Goal: Information Seeking & Learning: Compare options

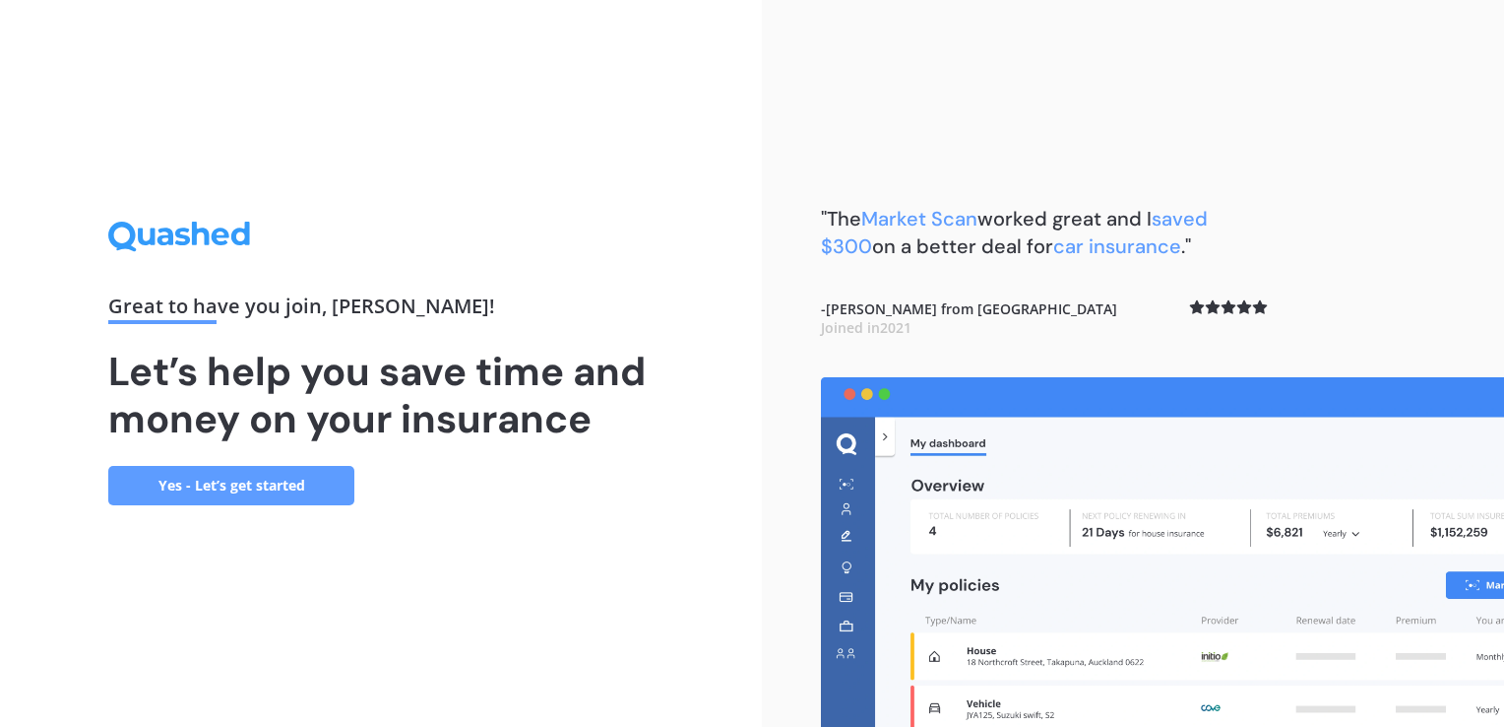
click at [253, 474] on link "Yes - Let’s get started" at bounding box center [231, 485] width 246 height 39
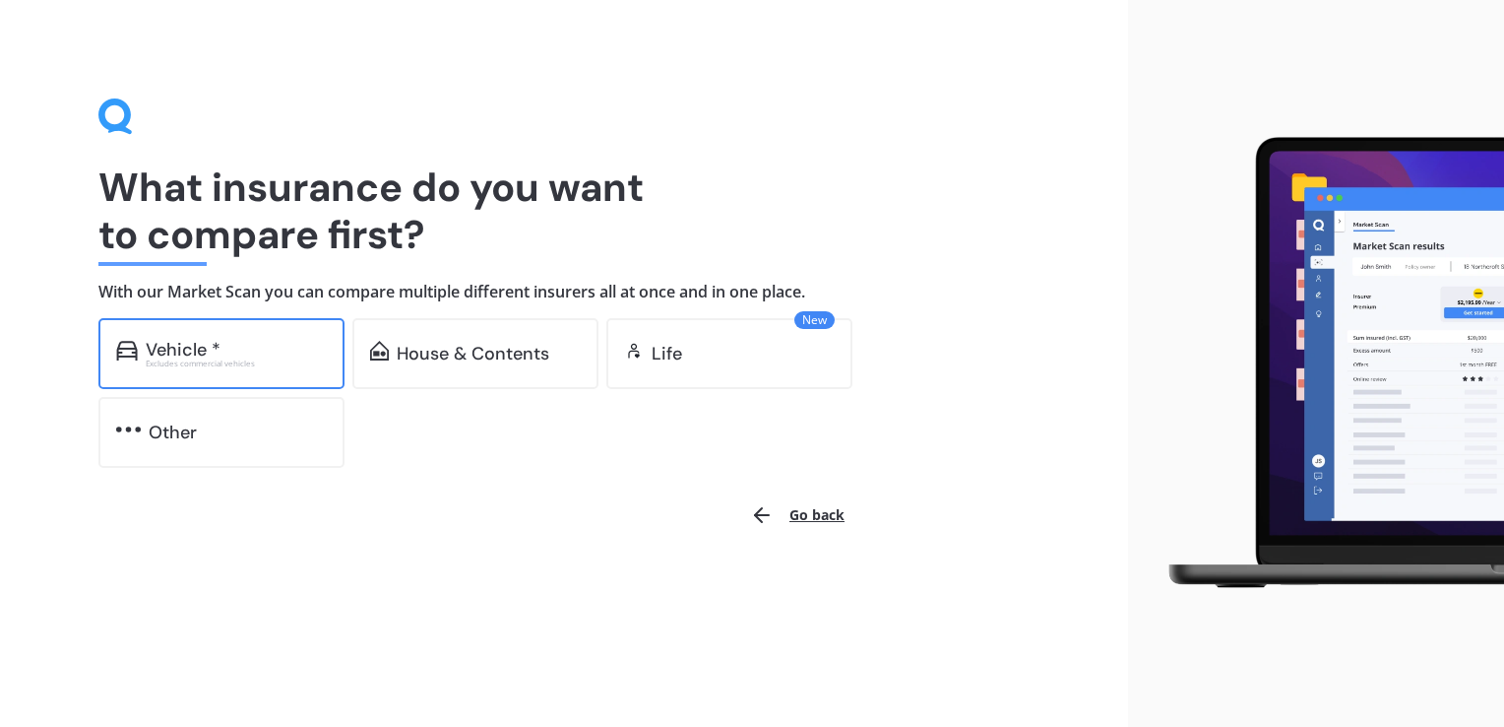
click at [250, 349] on div "Vehicle *" at bounding box center [236, 350] width 181 height 20
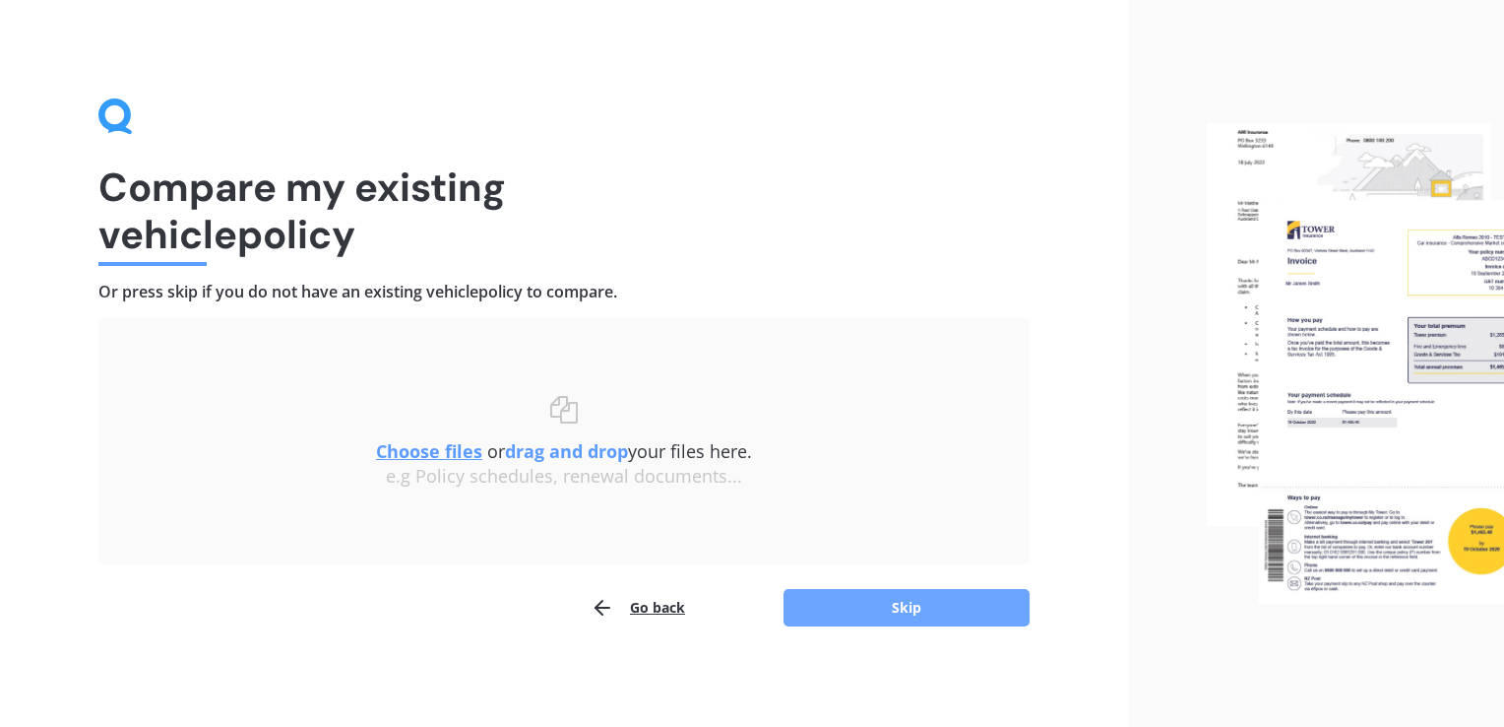
click at [898, 591] on button "Skip" at bounding box center [907, 607] width 246 height 37
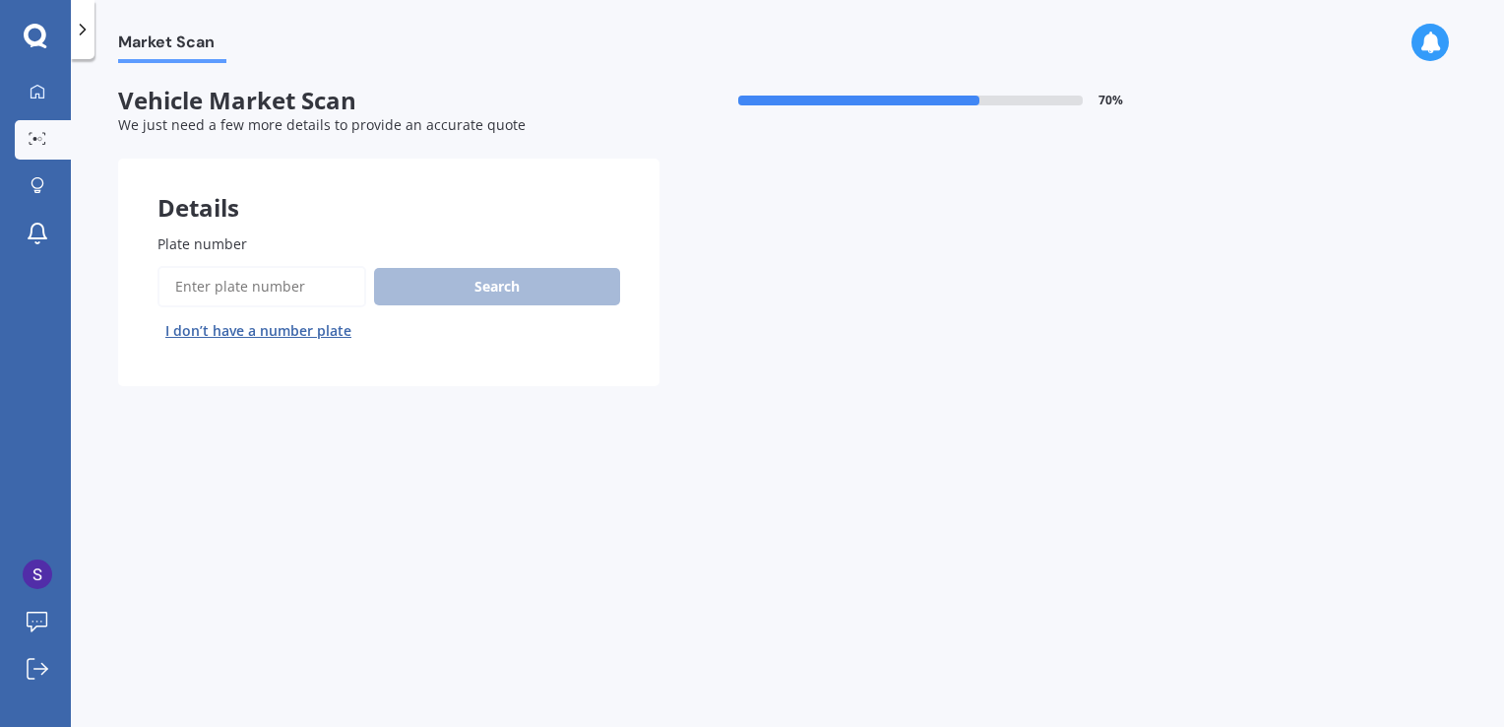
click at [308, 295] on input "Plate number" at bounding box center [262, 286] width 209 height 41
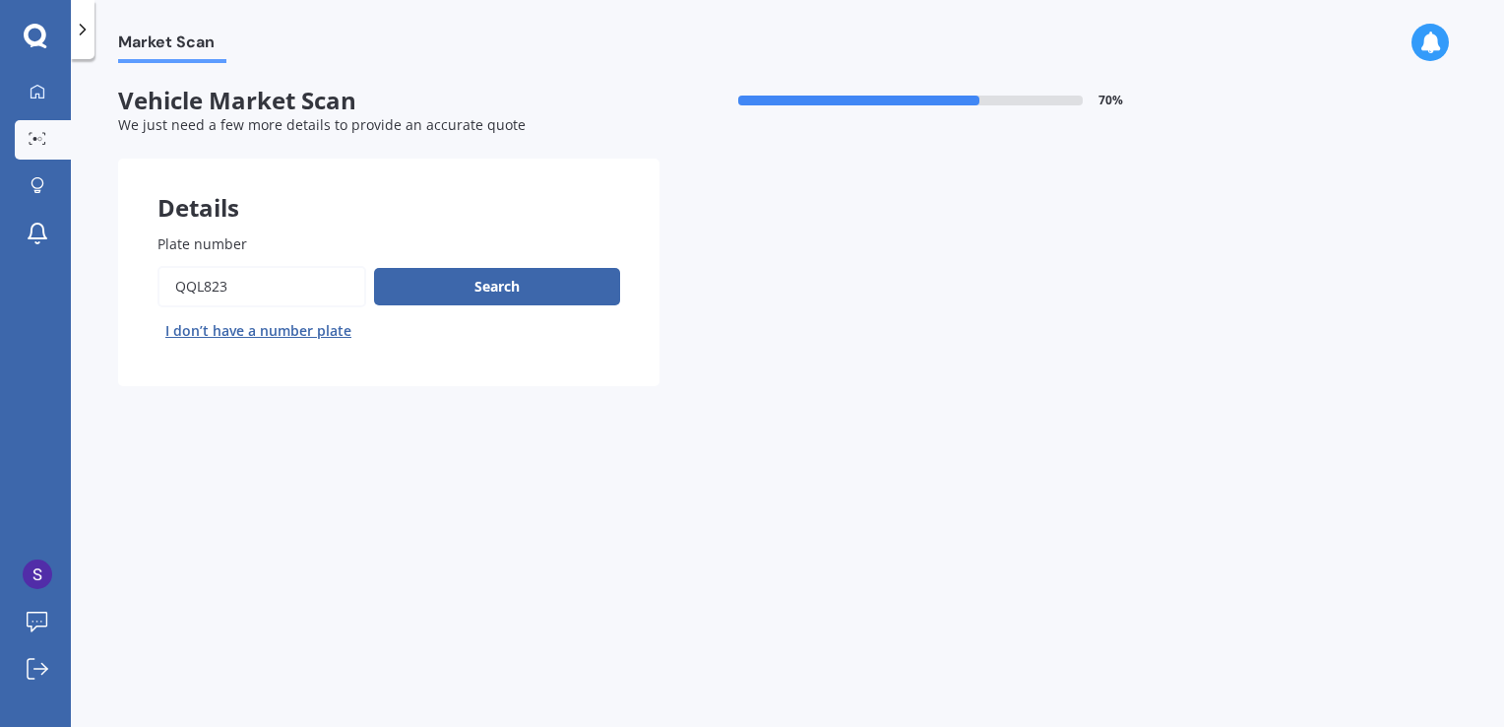
type input "qql823"
click at [0, 0] on button "Next" at bounding box center [0, 0] width 0 height 0
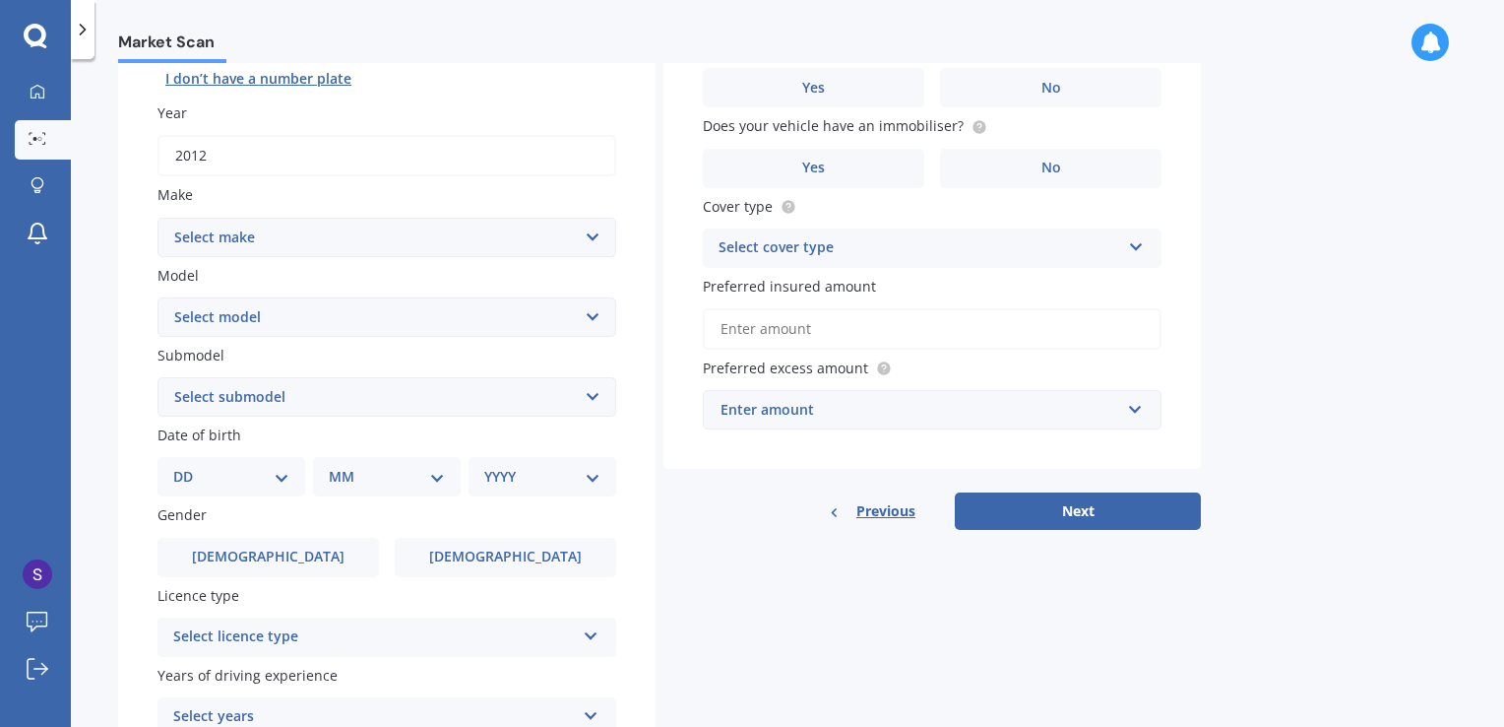
scroll to position [253, 0]
click at [321, 231] on select "Select make AC ALFA ROMEO ASTON [PERSON_NAME] AUDI AUSTIN BEDFORD Bentley BMW B…" at bounding box center [387, 236] width 459 height 39
select select "MERCEDES BENZ"
click at [158, 217] on select "Select make AC ALFA ROMEO ASTON [PERSON_NAME] AUDI AUSTIN BEDFORD Bentley BMW B…" at bounding box center [387, 236] width 459 height 39
click at [295, 306] on select "Select model 190 200 220 230 240 250 260 280 300 320 350 380 400 420 450 500 55…" at bounding box center [387, 315] width 459 height 39
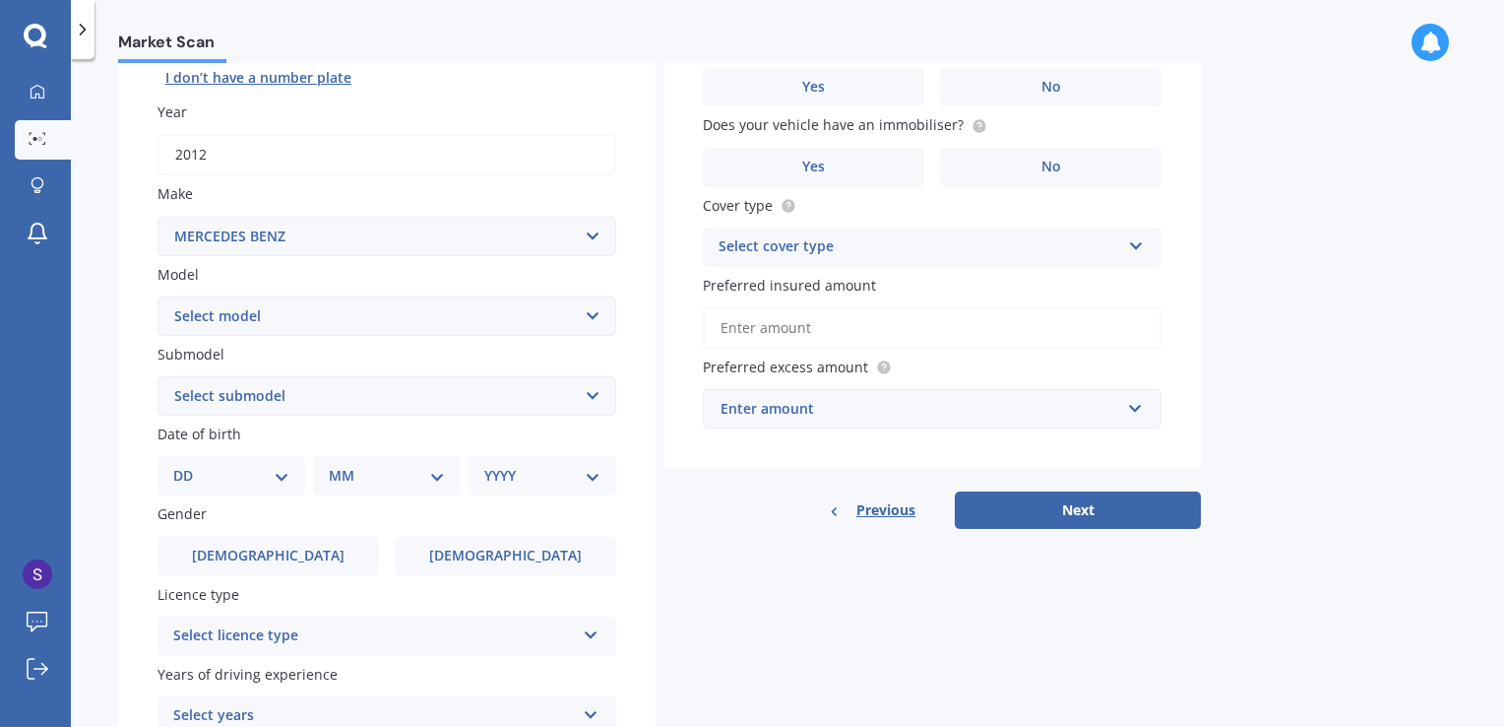
select select "A180"
click at [158, 296] on select "Select model 190 200 220 230 240 250 260 280 300 320 350 380 400 420 450 500 55…" at bounding box center [387, 315] width 459 height 39
click at [296, 400] on select "Select submodel (All) Petrol Turbo" at bounding box center [387, 395] width 459 height 39
select select "PETROL TURBO"
click at [158, 376] on select "Select submodel (All) Petrol Turbo" at bounding box center [387, 395] width 459 height 39
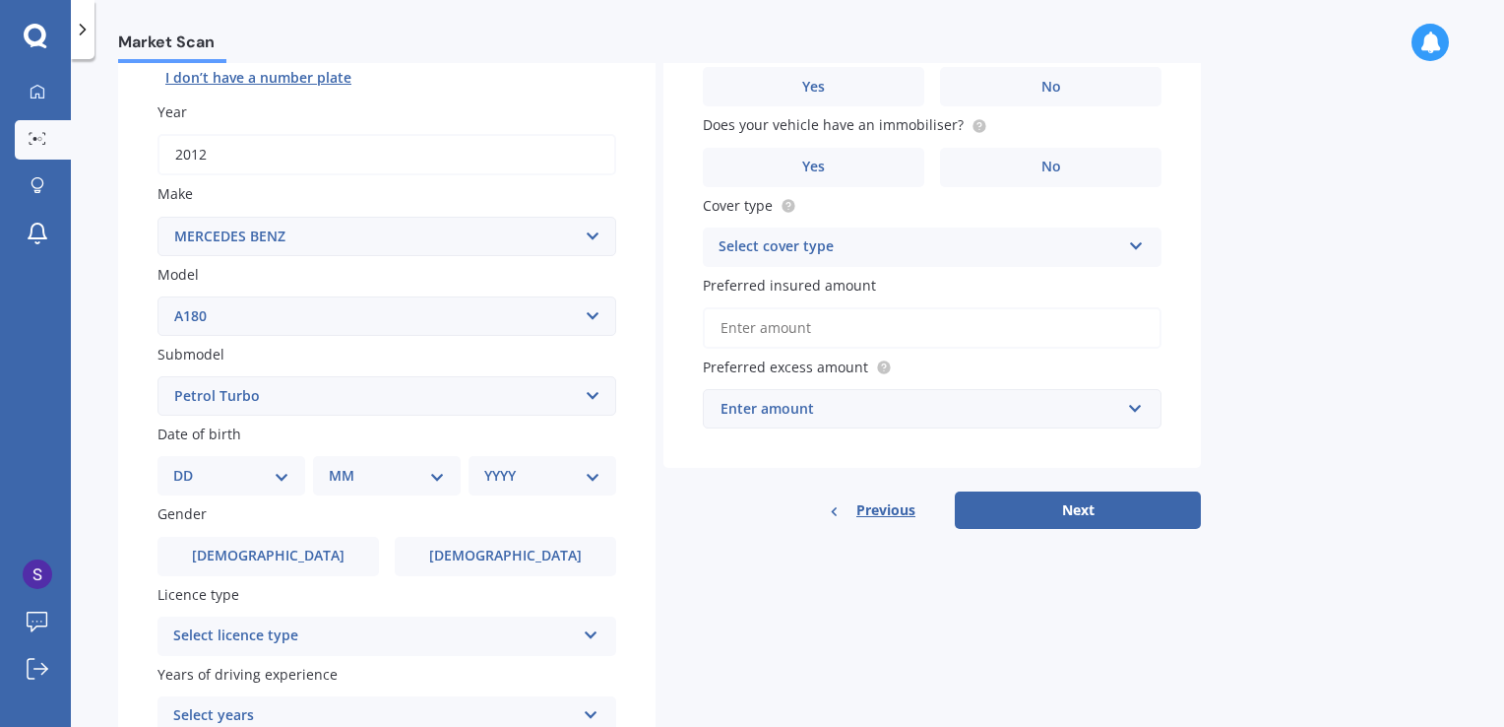
click at [262, 484] on select "DD 01 02 03 04 05 06 07 08 09 10 11 12 13 14 15 16 17 18 19 20 21 22 23 24 25 2…" at bounding box center [231, 476] width 116 height 22
select select "31"
click at [189, 465] on select "DD 01 02 03 04 05 06 07 08 09 10 11 12 13 14 15 16 17 18 19 20 21 22 23 24 25 2…" at bounding box center [231, 476] width 116 height 22
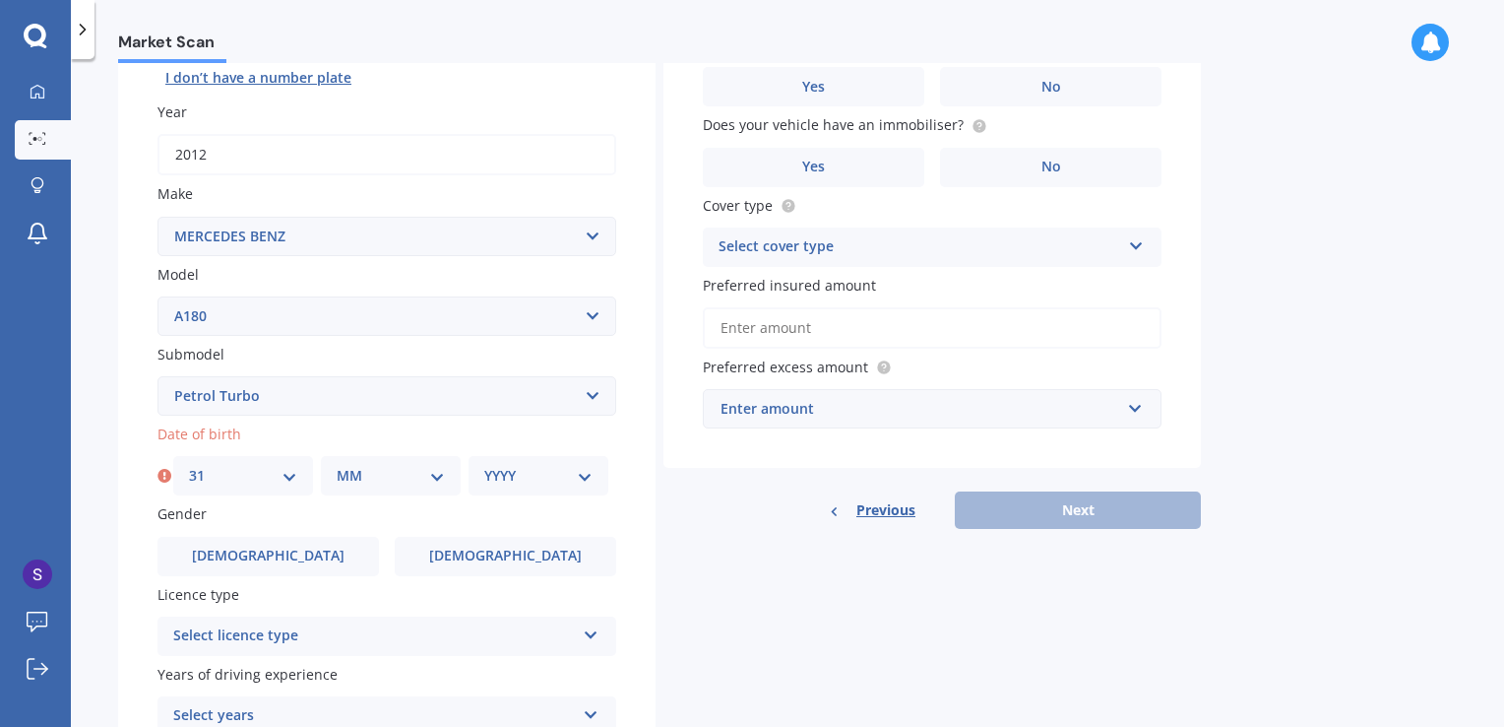
click at [374, 483] on select "MM 01 02 03 04 05 06 07 08 09 10 11 12" at bounding box center [391, 476] width 108 height 22
select select "10"
click at [337, 465] on select "MM 01 02 03 04 05 06 07 08 09 10 11 12" at bounding box center [391, 476] width 108 height 22
click at [541, 465] on select "YYYY 2025 2024 2023 2022 2021 2020 2019 2018 2017 2016 2015 2014 2013 2012 2011…" at bounding box center [538, 476] width 108 height 22
select select "1998"
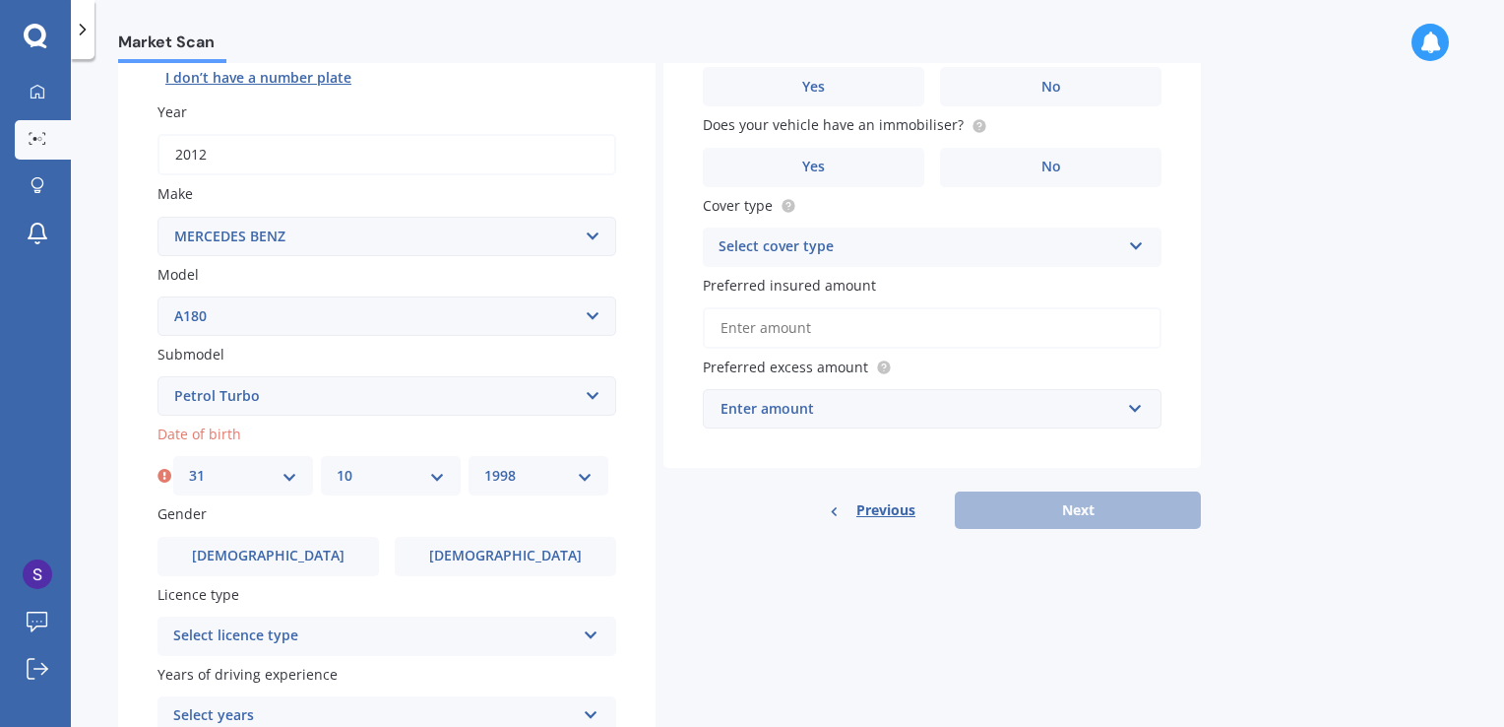
click at [484, 465] on select "YYYY 2025 2024 2023 2022 2021 2020 2019 2018 2017 2016 2015 2014 2013 2012 2011…" at bounding box center [538, 476] width 108 height 22
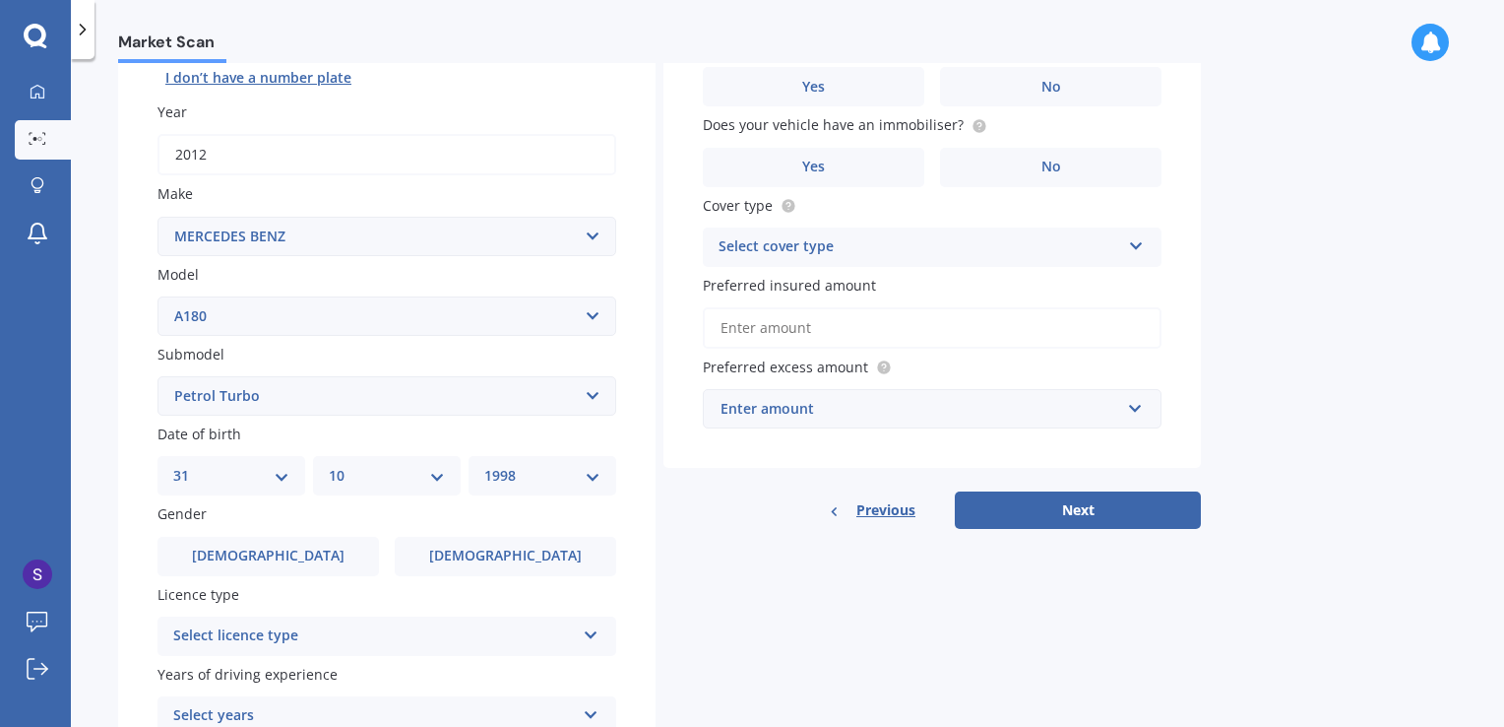
scroll to position [432, 0]
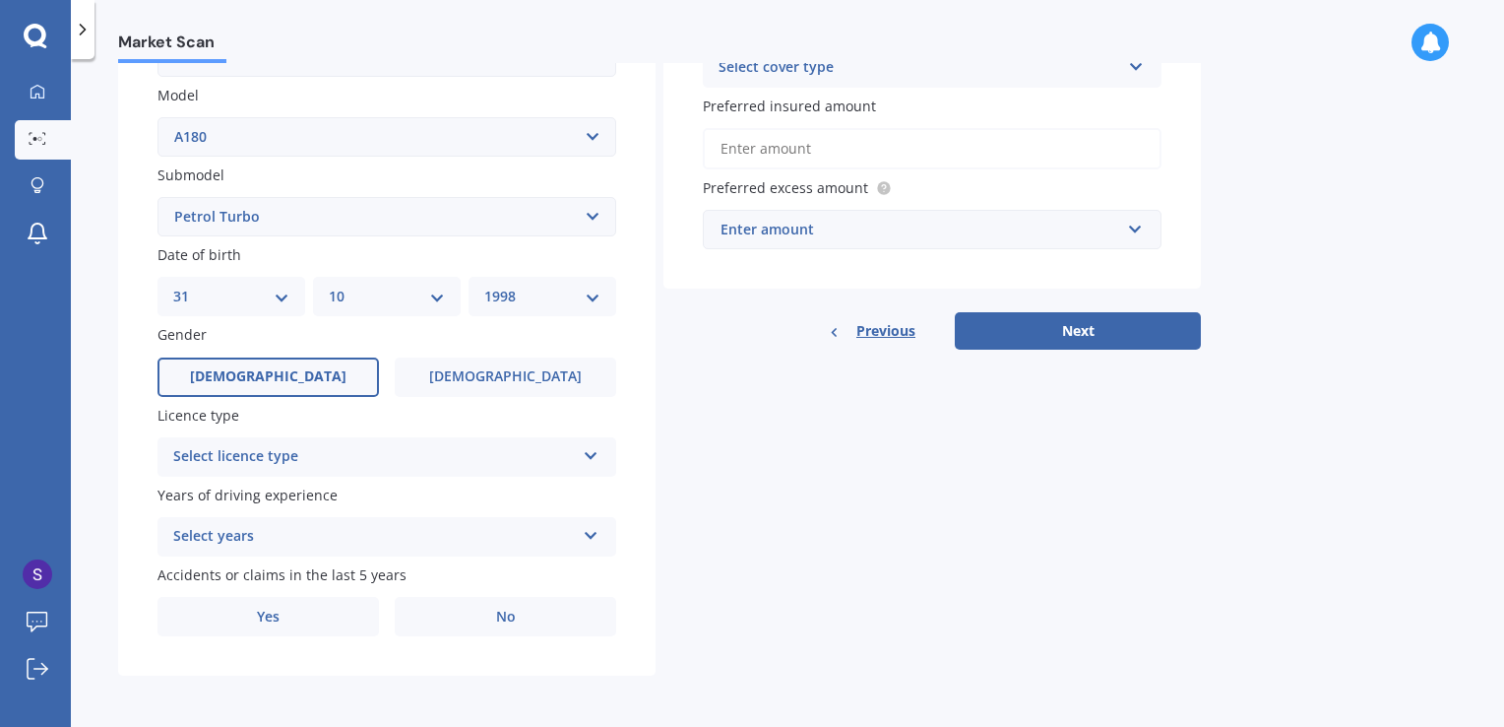
click at [273, 380] on span "[DEMOGRAPHIC_DATA]" at bounding box center [268, 376] width 157 height 17
click at [0, 0] on input "[DEMOGRAPHIC_DATA]" at bounding box center [0, 0] width 0 height 0
click at [311, 477] on div "Plate number Search I don’t have a number plate Year [DATE] Make Select make AC…" at bounding box center [387, 219] width 538 height 915
click at [346, 452] on div "Select licence type" at bounding box center [374, 457] width 402 height 24
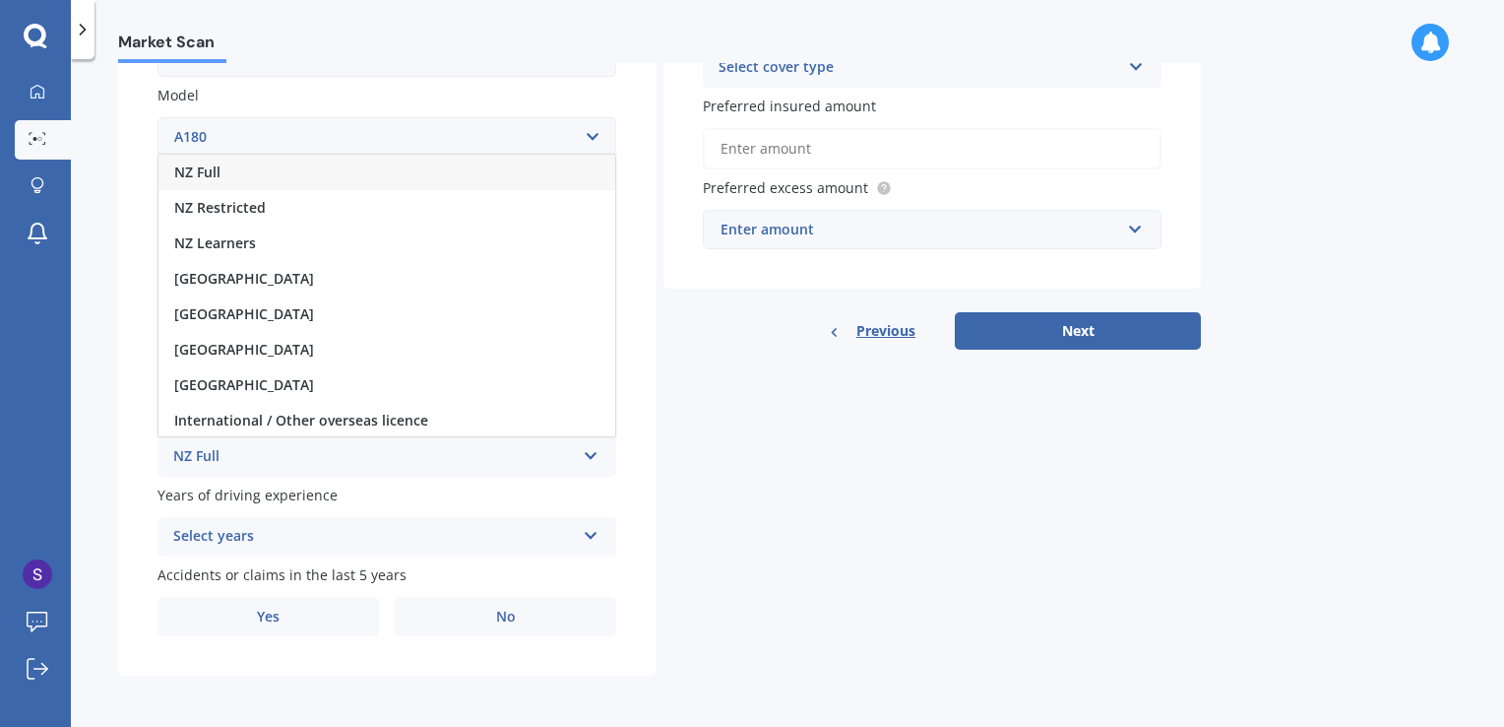
click at [315, 175] on div "NZ Full" at bounding box center [387, 172] width 457 height 35
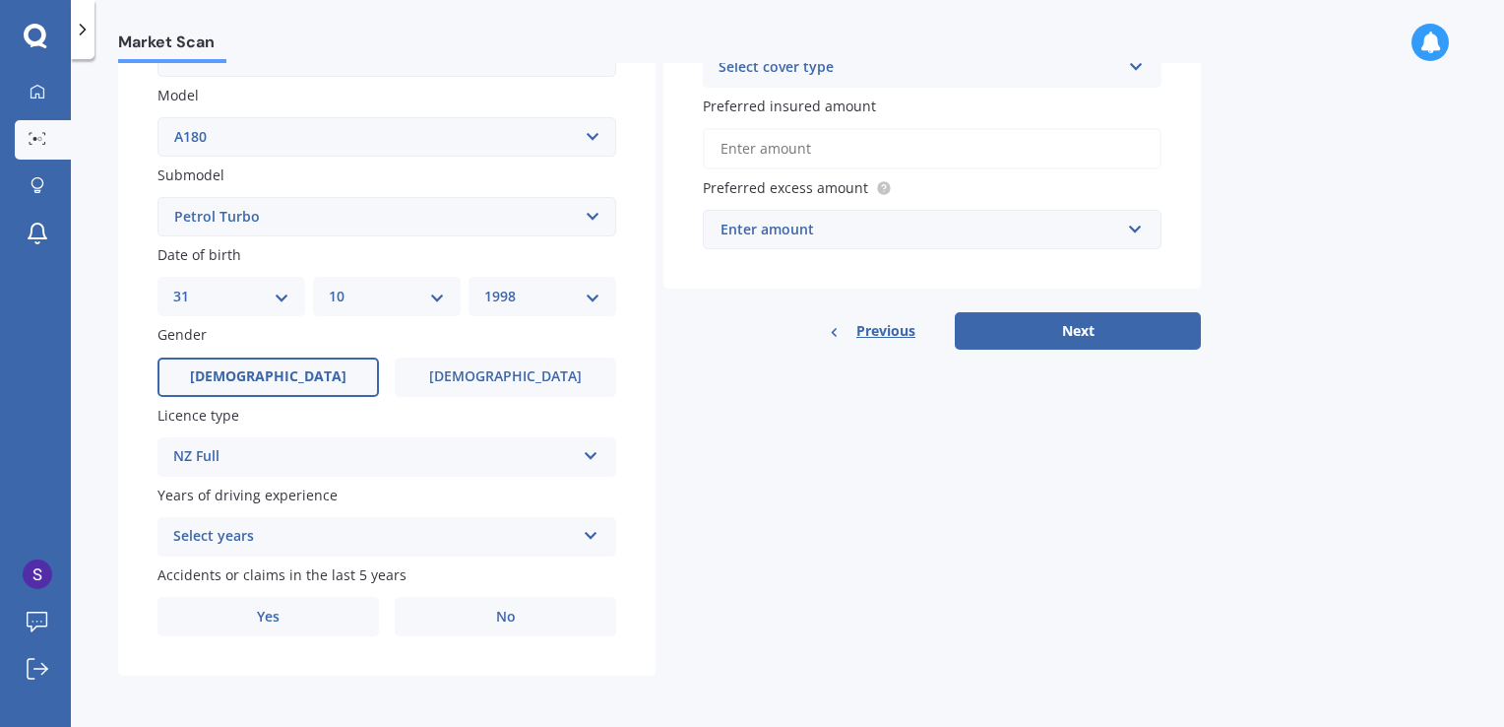
click at [321, 526] on div "Select years" at bounding box center [374, 537] width 402 height 24
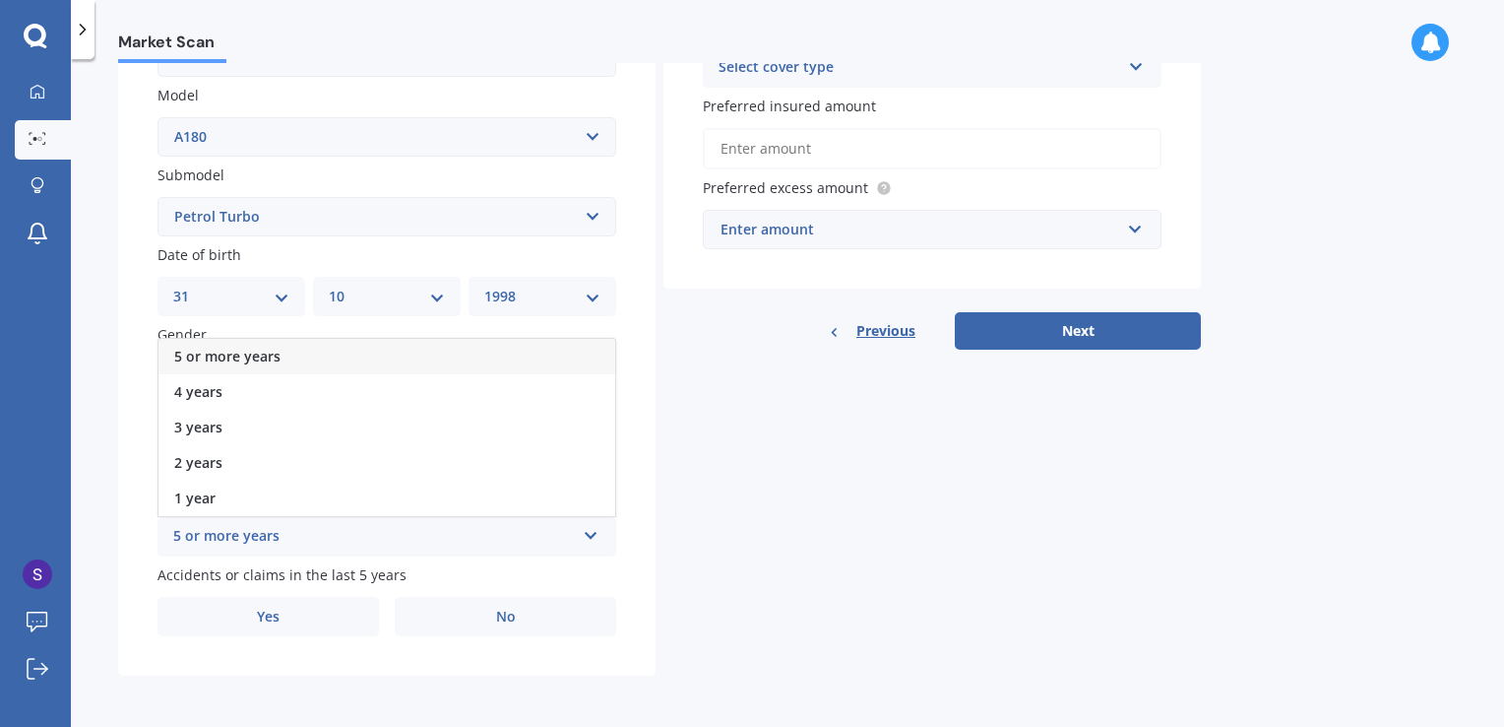
click at [289, 370] on div "5 or more years" at bounding box center [387, 356] width 457 height 35
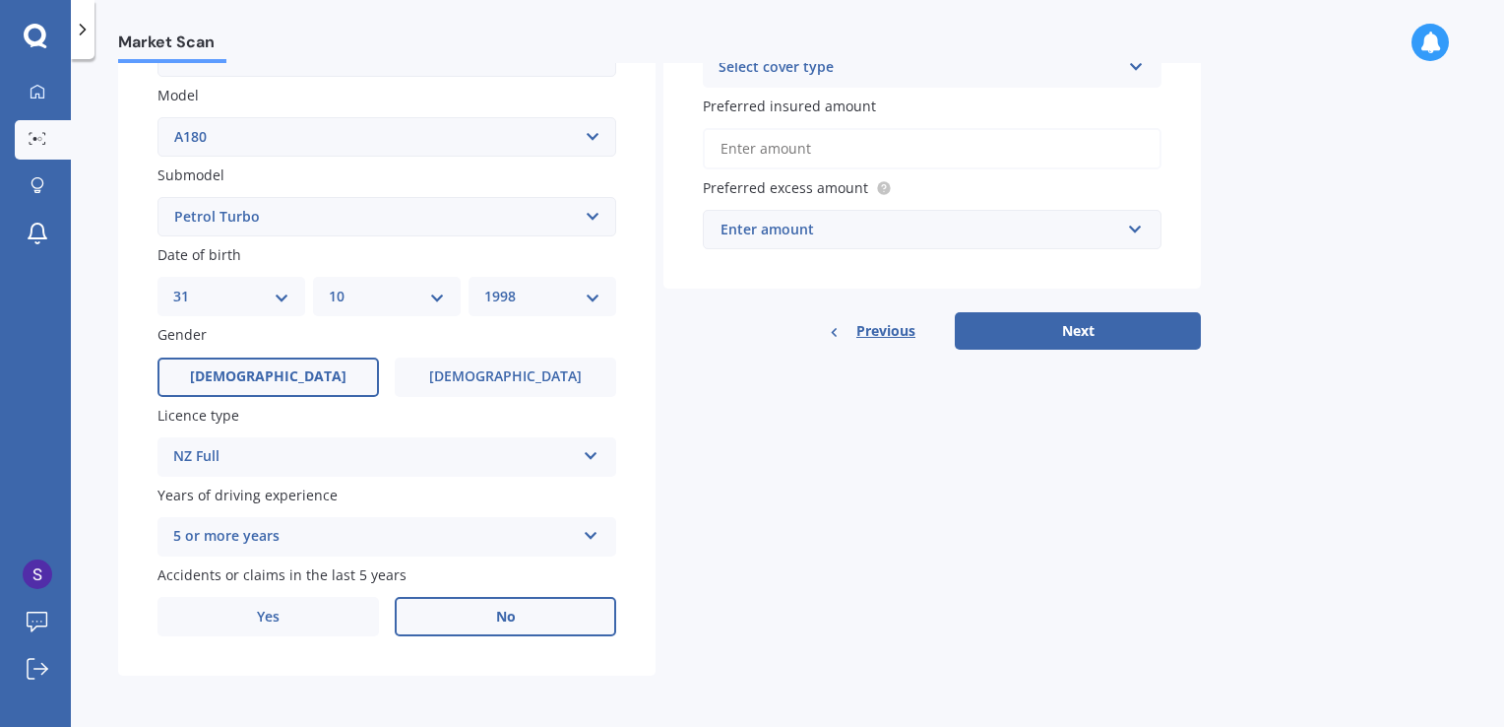
click at [475, 628] on label "No" at bounding box center [506, 616] width 222 height 39
click at [0, 0] on input "No" at bounding box center [0, 0] width 0 height 0
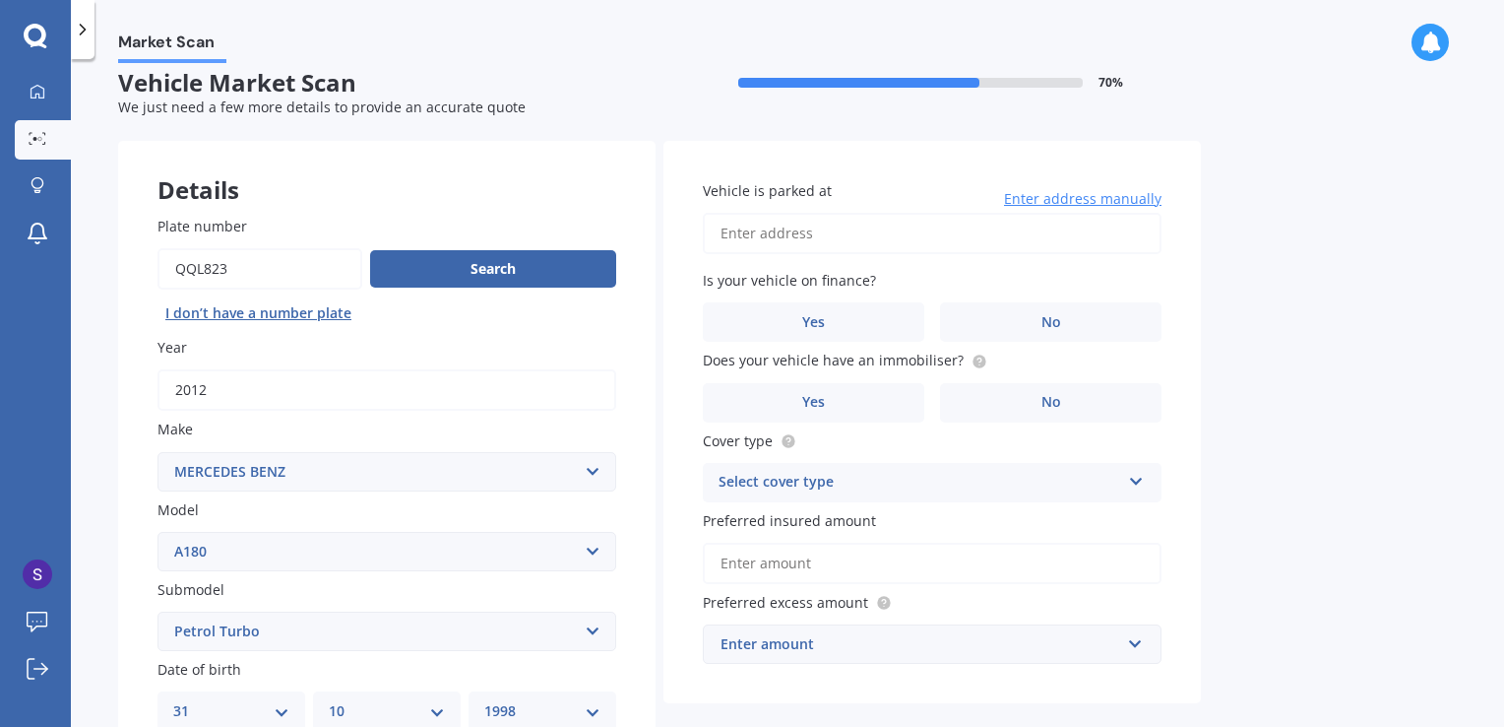
scroll to position [16, 0]
click at [819, 224] on input "Vehicle is parked at" at bounding box center [932, 235] width 459 height 41
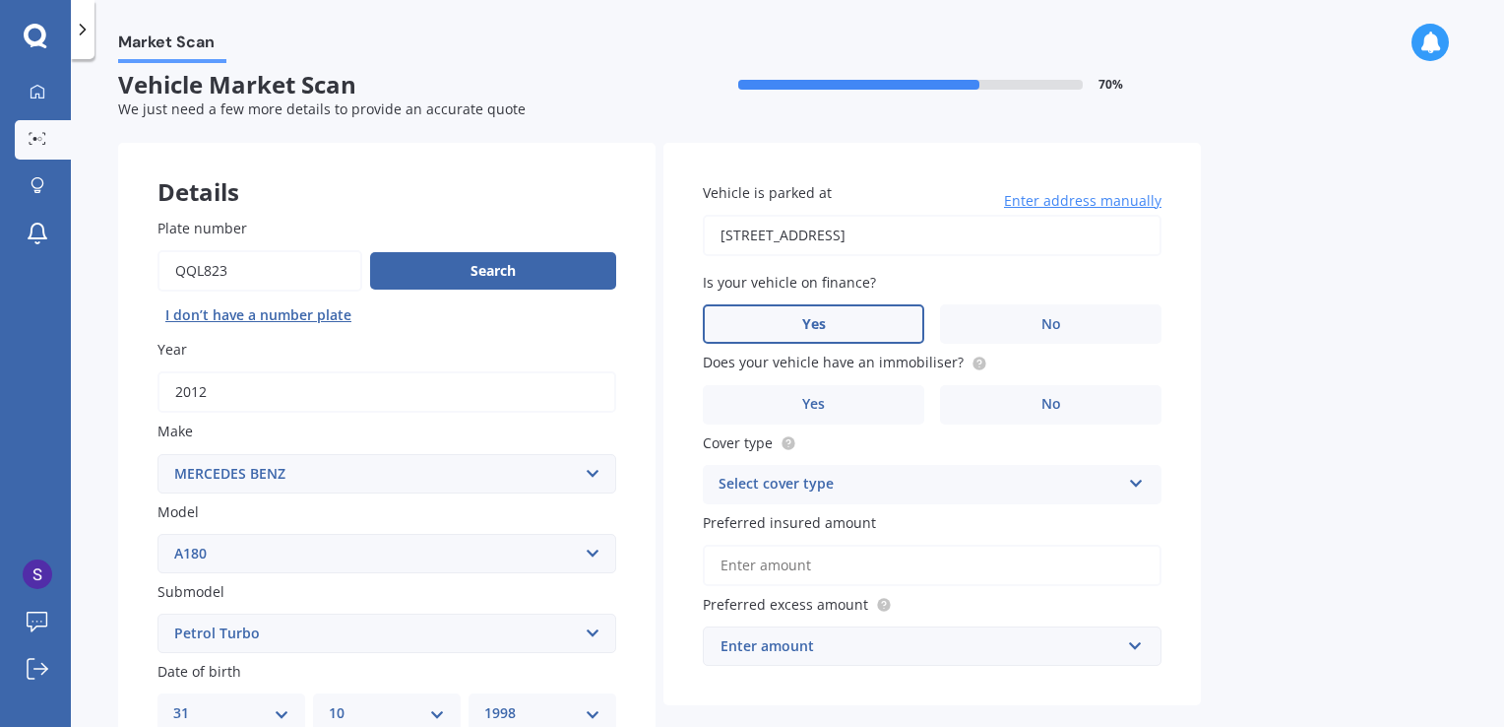
type input "[STREET_ADDRESS]"
click at [851, 313] on label "Yes" at bounding box center [814, 323] width 222 height 39
click at [0, 0] on input "Yes" at bounding box center [0, 0] width 0 height 0
click at [960, 404] on label "No" at bounding box center [1051, 404] width 222 height 39
click at [0, 0] on input "No" at bounding box center [0, 0] width 0 height 0
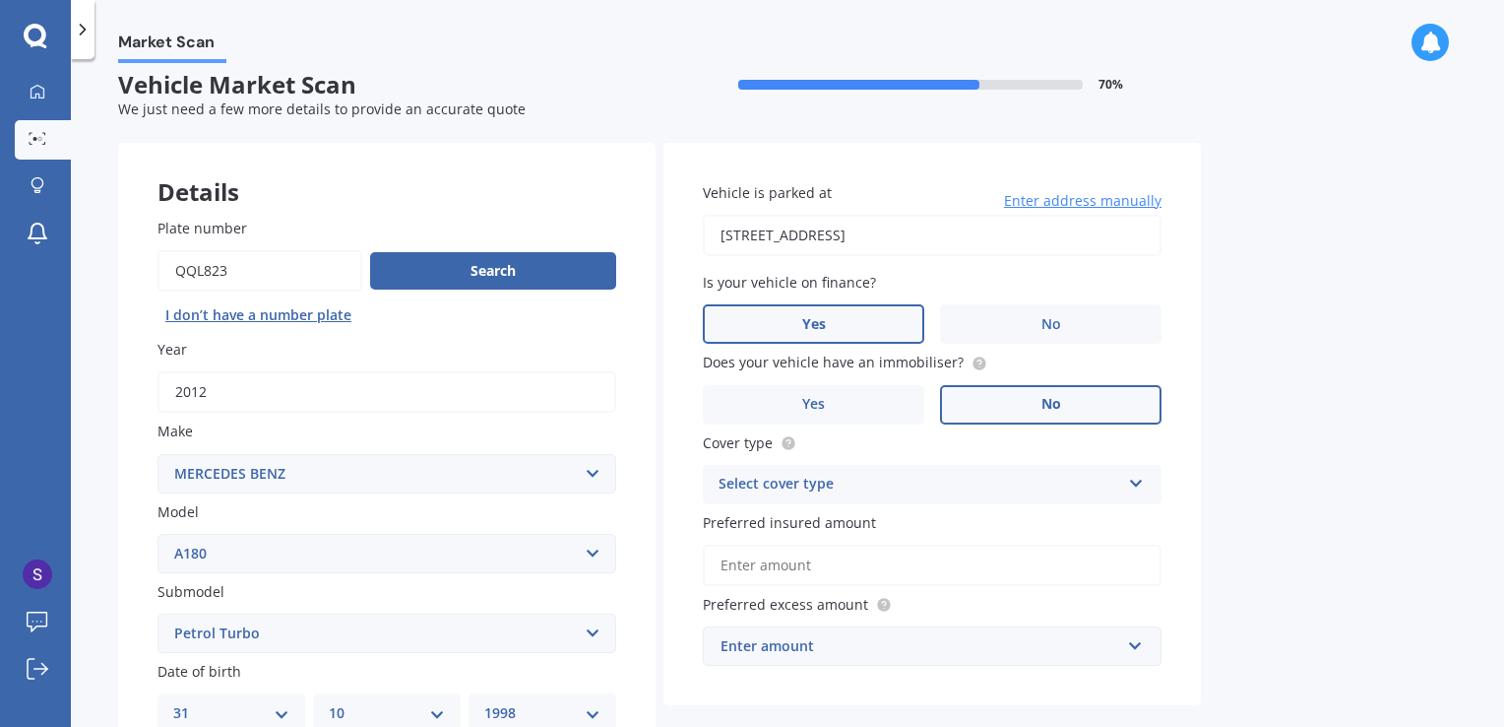
click at [870, 485] on div "Select cover type" at bounding box center [920, 485] width 402 height 24
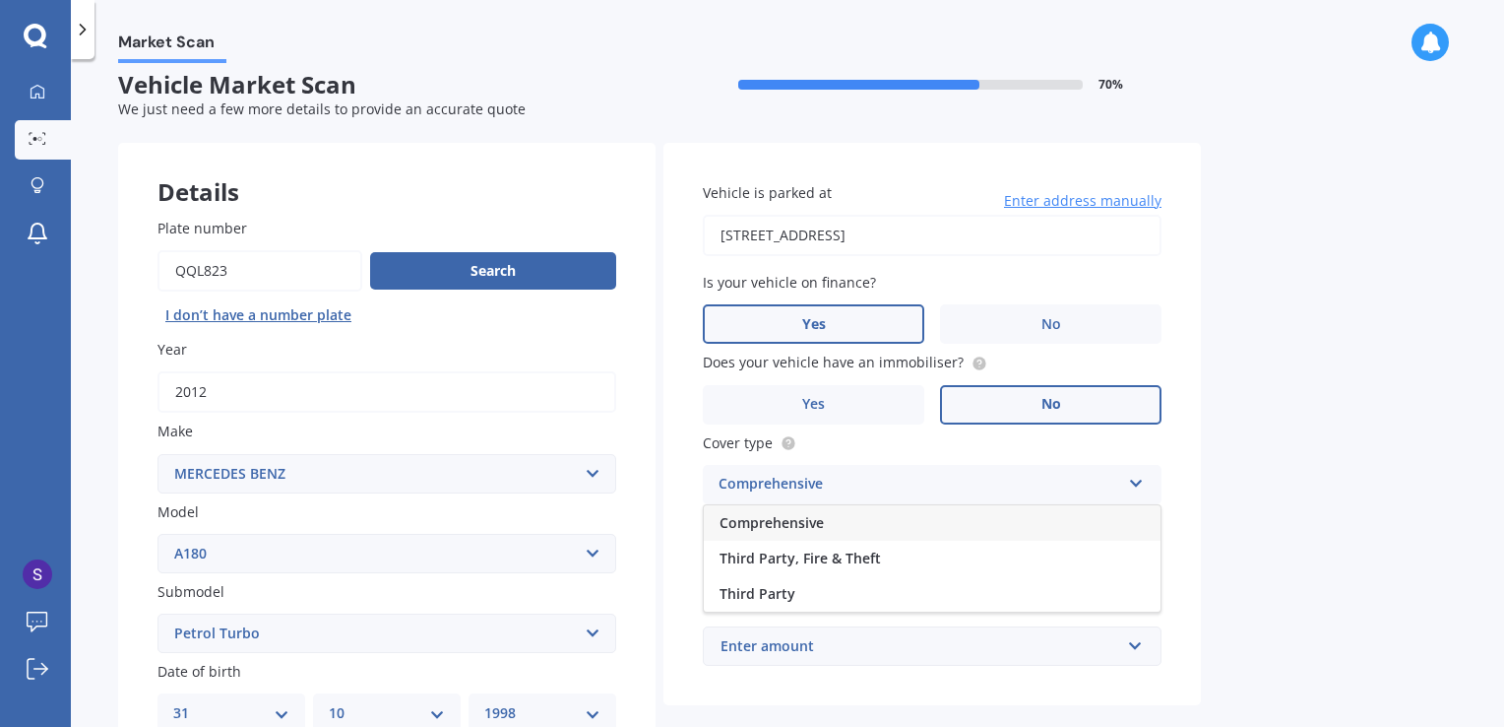
click at [844, 526] on div "Comprehensive" at bounding box center [932, 522] width 457 height 35
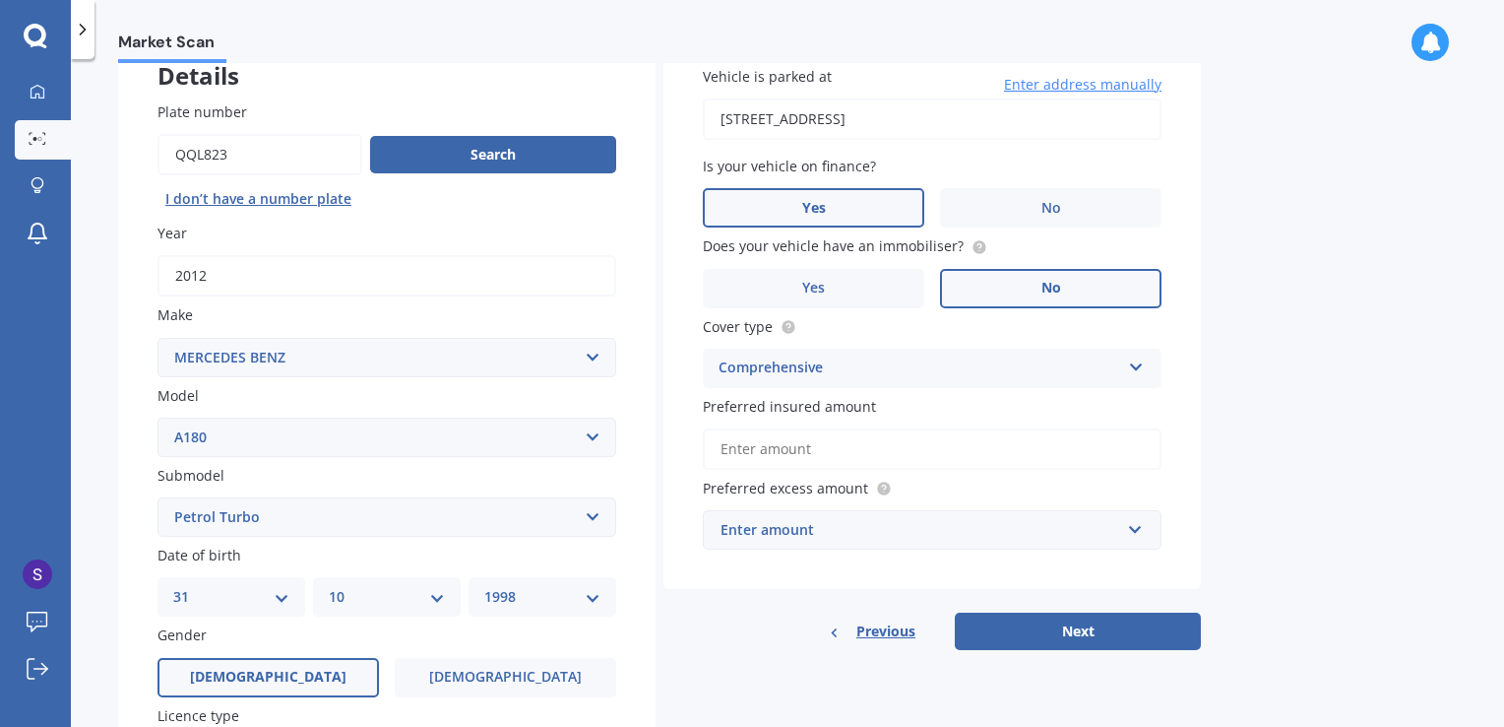
scroll to position [135, 0]
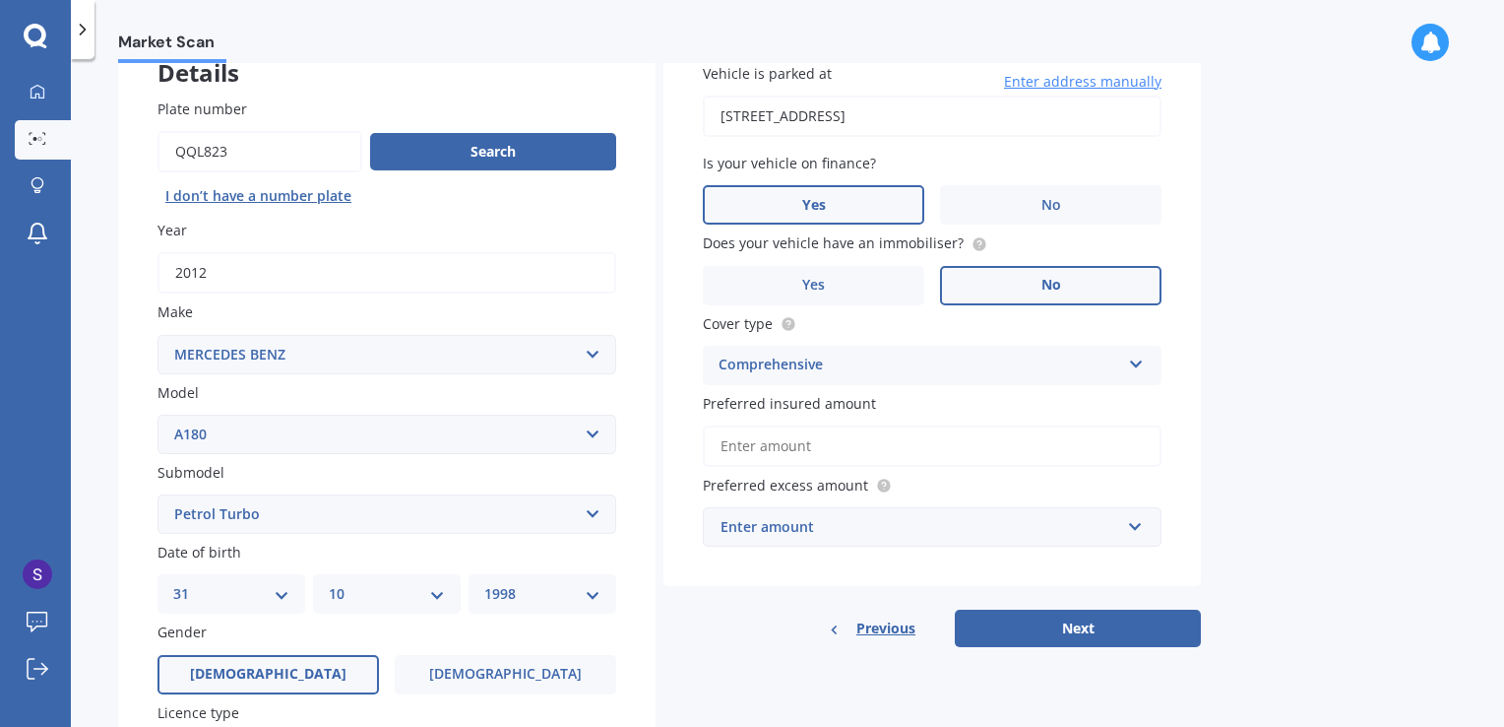
click at [829, 440] on input "Preferred insured amount" at bounding box center [932, 445] width 459 height 41
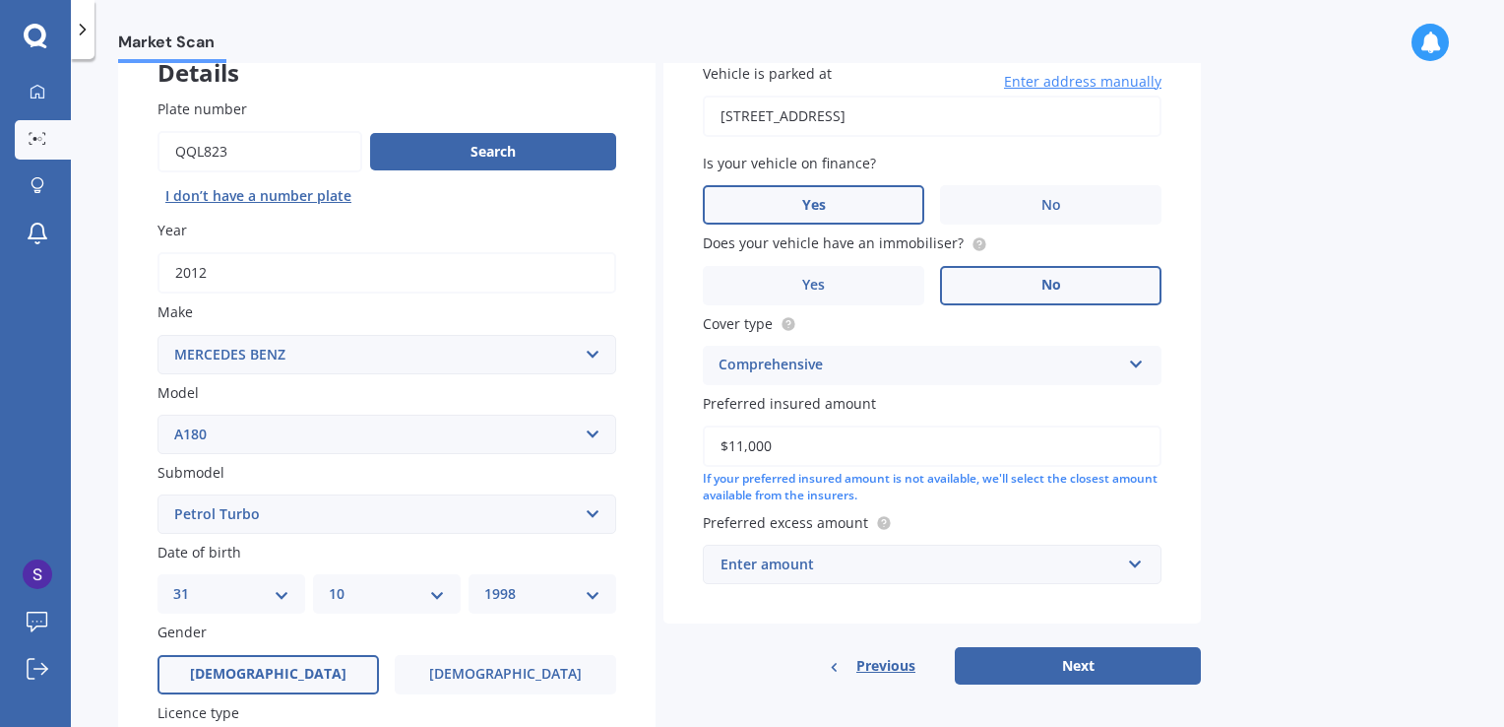
type input "$11,000"
click at [906, 557] on div "Enter amount" at bounding box center [921, 564] width 400 height 22
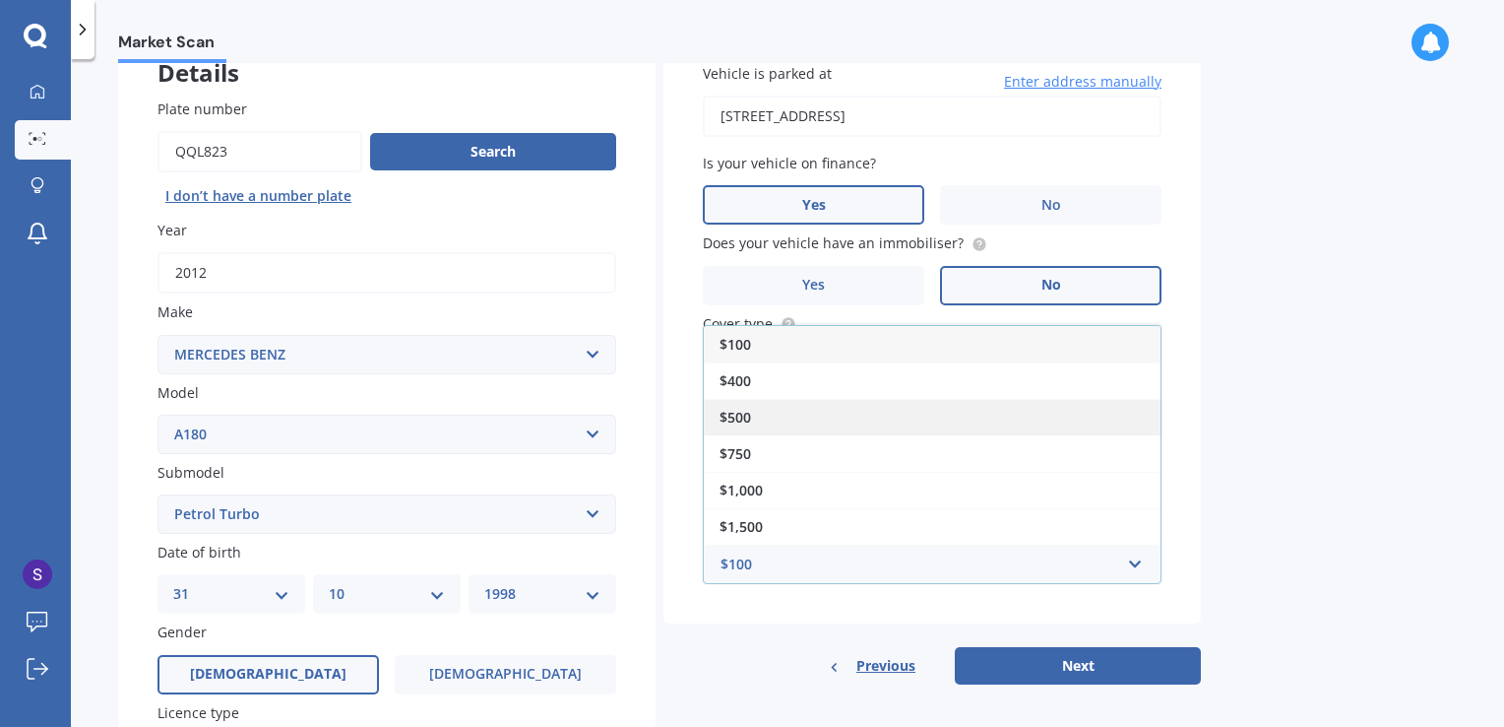
click at [819, 400] on div "$500" at bounding box center [932, 417] width 457 height 36
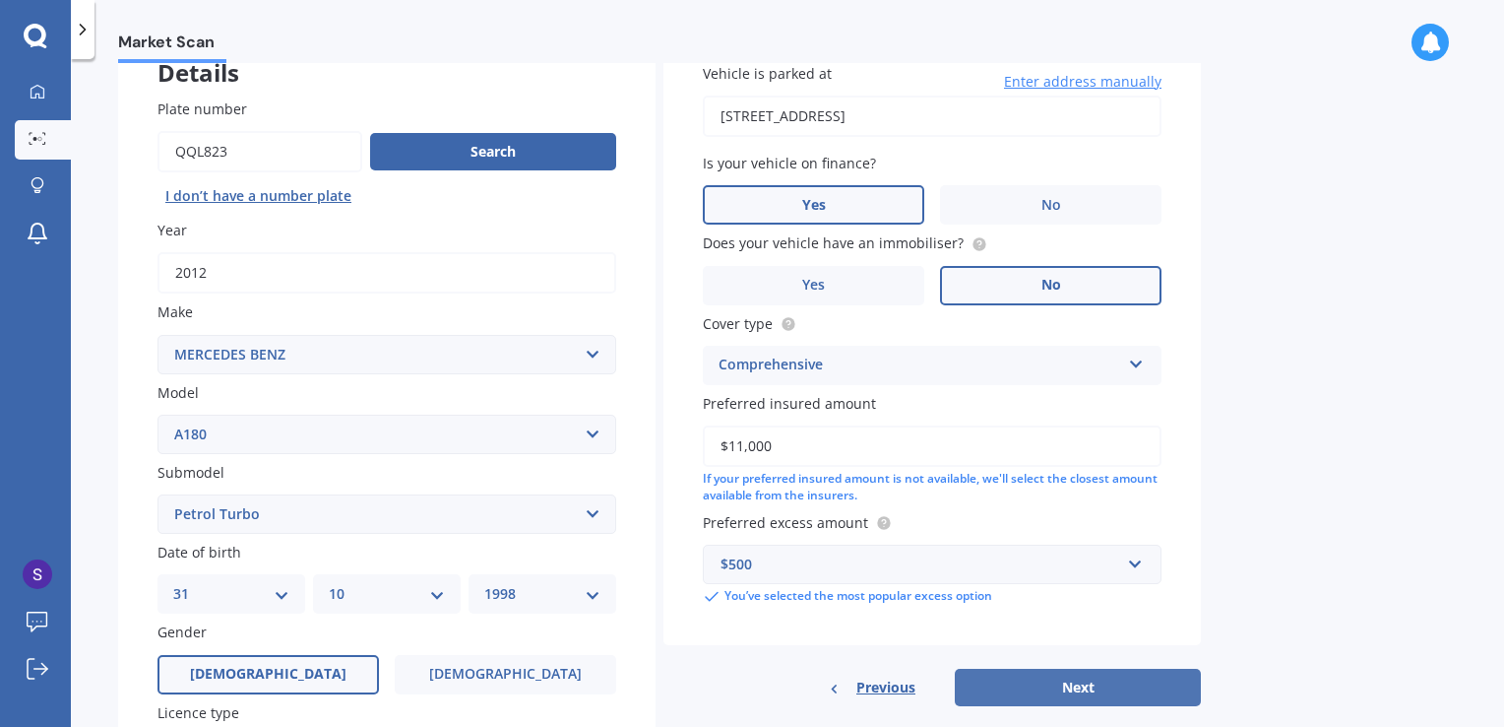
click at [1009, 671] on button "Next" at bounding box center [1078, 686] width 246 height 37
select select "31"
select select "10"
select select "1998"
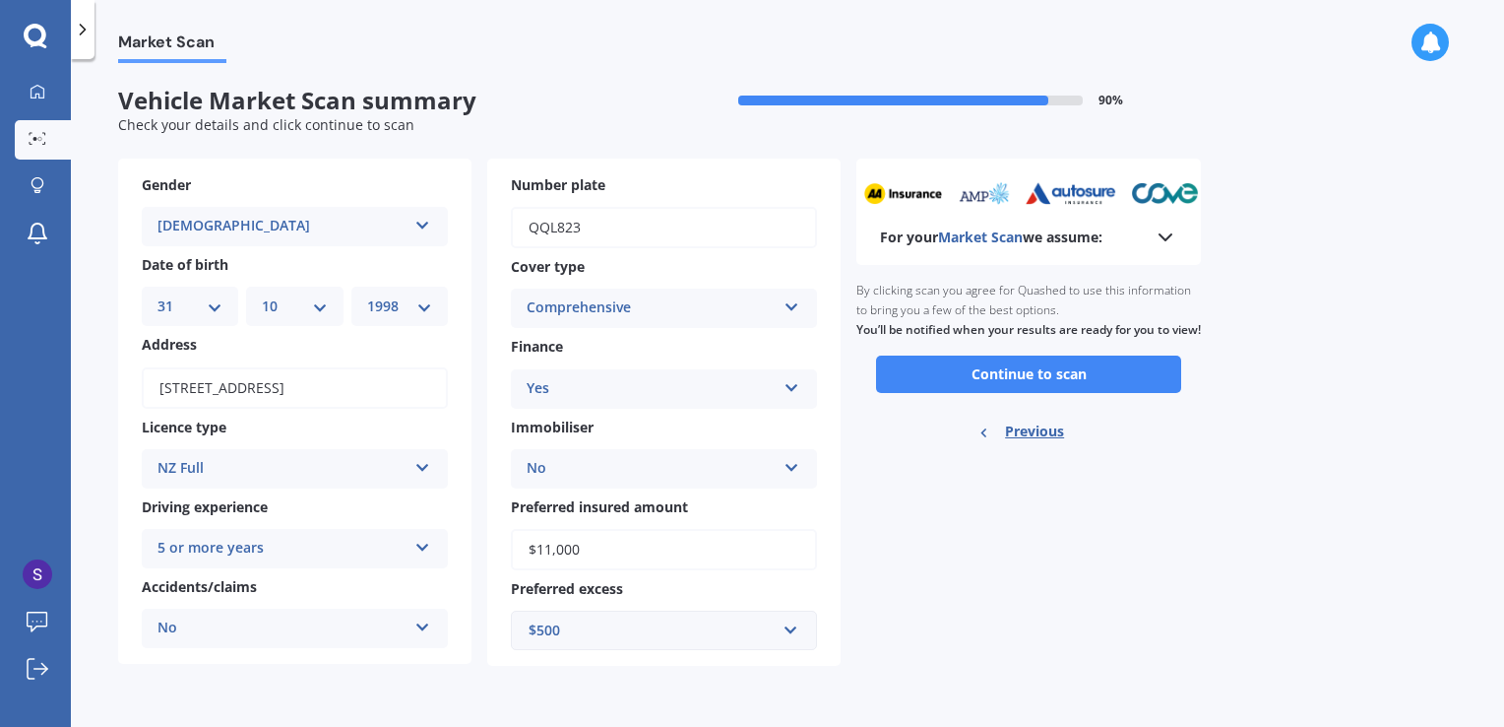
scroll to position [0, 0]
click at [977, 393] on button "Continue to scan" at bounding box center [1028, 373] width 305 height 37
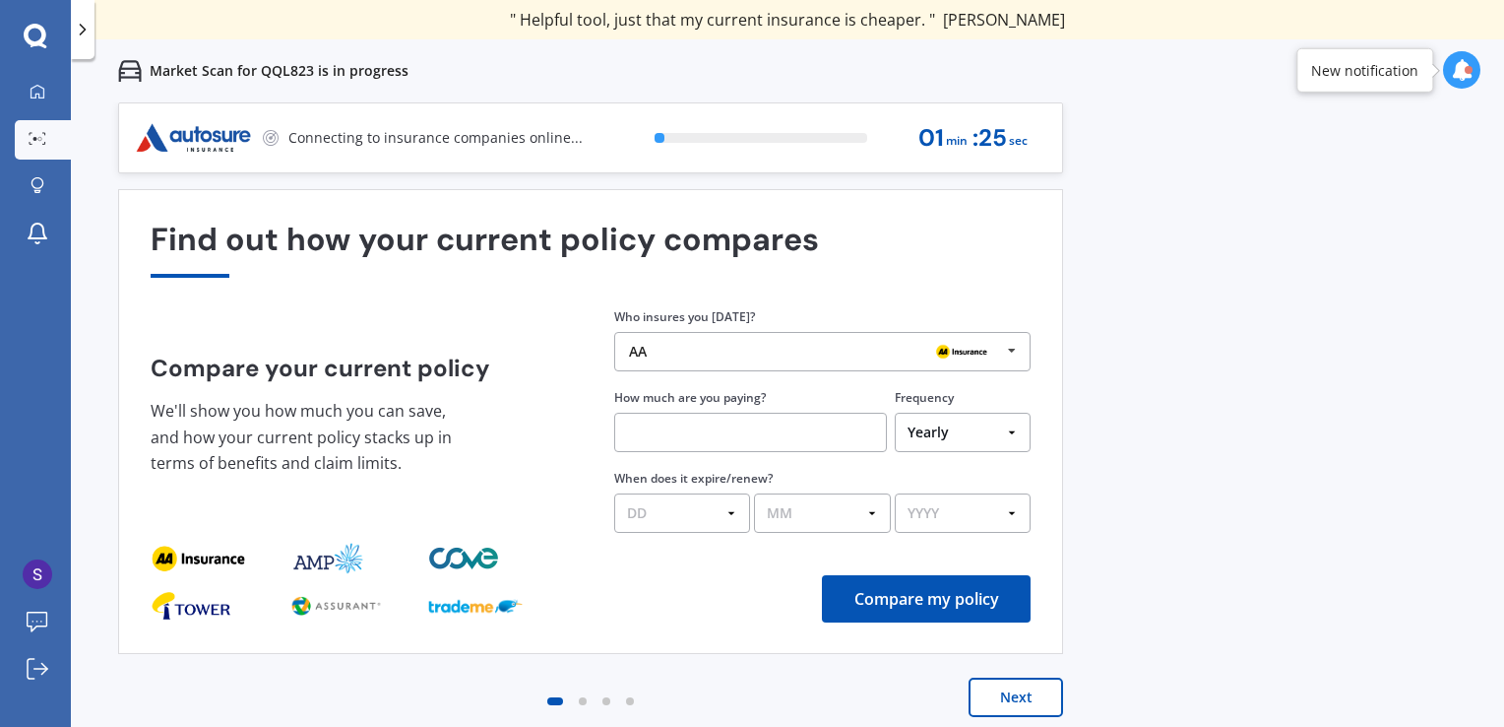
click at [680, 429] on input "text" at bounding box center [750, 432] width 273 height 39
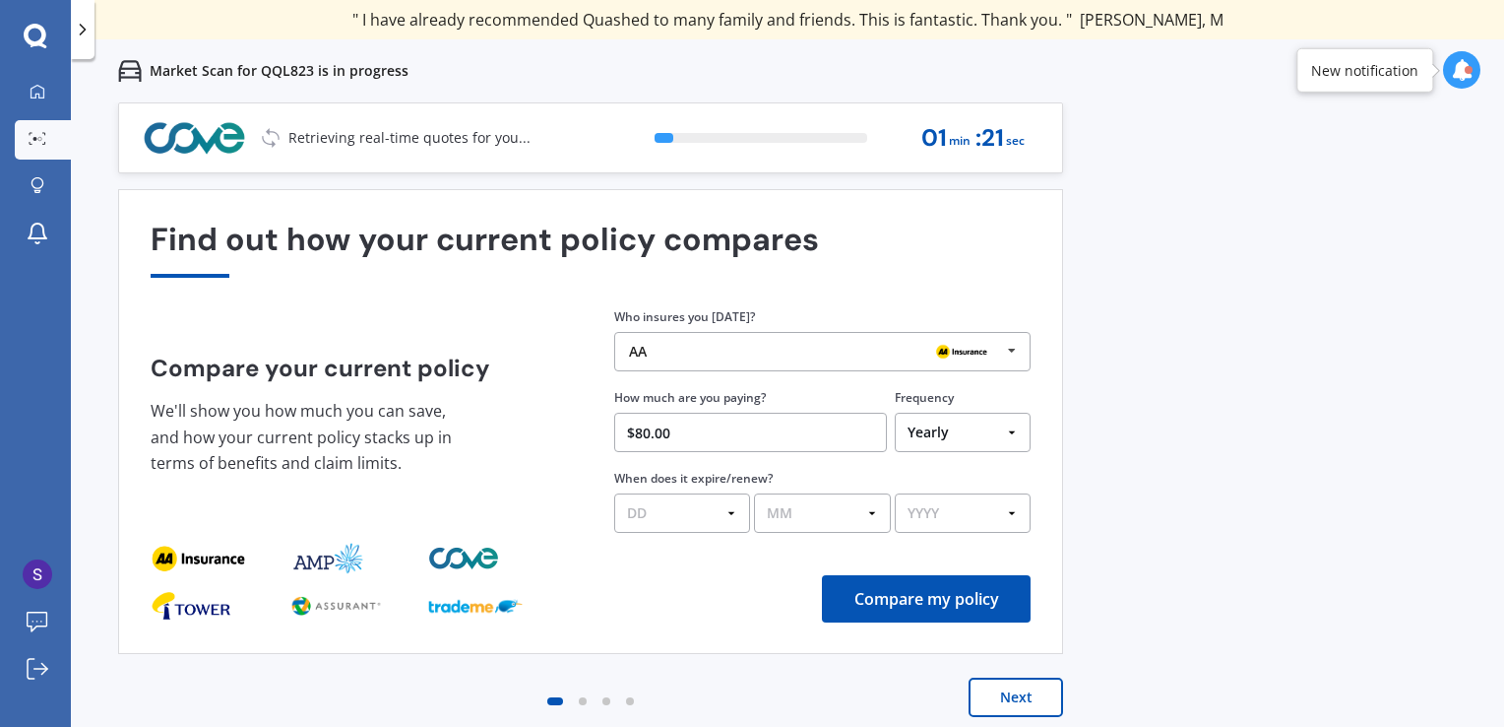
type input "$80.00"
click at [963, 443] on select "Yearly Six-Monthly Quarterly Monthly Fortnightly Weekly One-Off" at bounding box center [963, 432] width 136 height 39
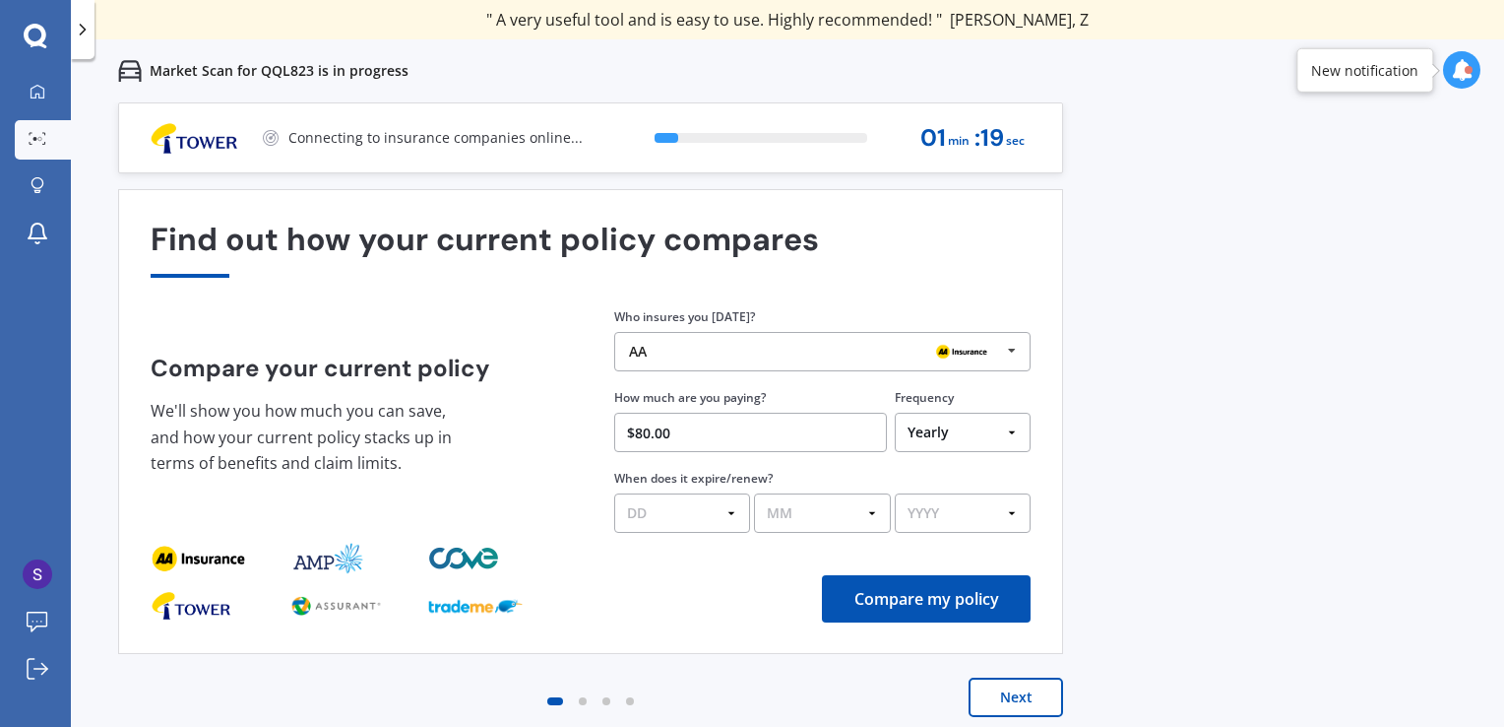
select select "Monthly"
click at [895, 413] on select "Yearly Six-Monthly Quarterly Monthly Fortnightly Weekly One-Off" at bounding box center [963, 432] width 136 height 39
click at [729, 510] on select "DD 01 02 03 04 05 06 07 08 09 10 11 12 13 14 15 16 17 18 19 20 21 22 23 24 25 2…" at bounding box center [682, 512] width 136 height 39
select select "10"
click at [614, 493] on select "DD 01 02 03 04 05 06 07 08 09 10 11 12 13 14 15 16 17 18 19 20 21 22 23 24 25 2…" at bounding box center [682, 512] width 136 height 39
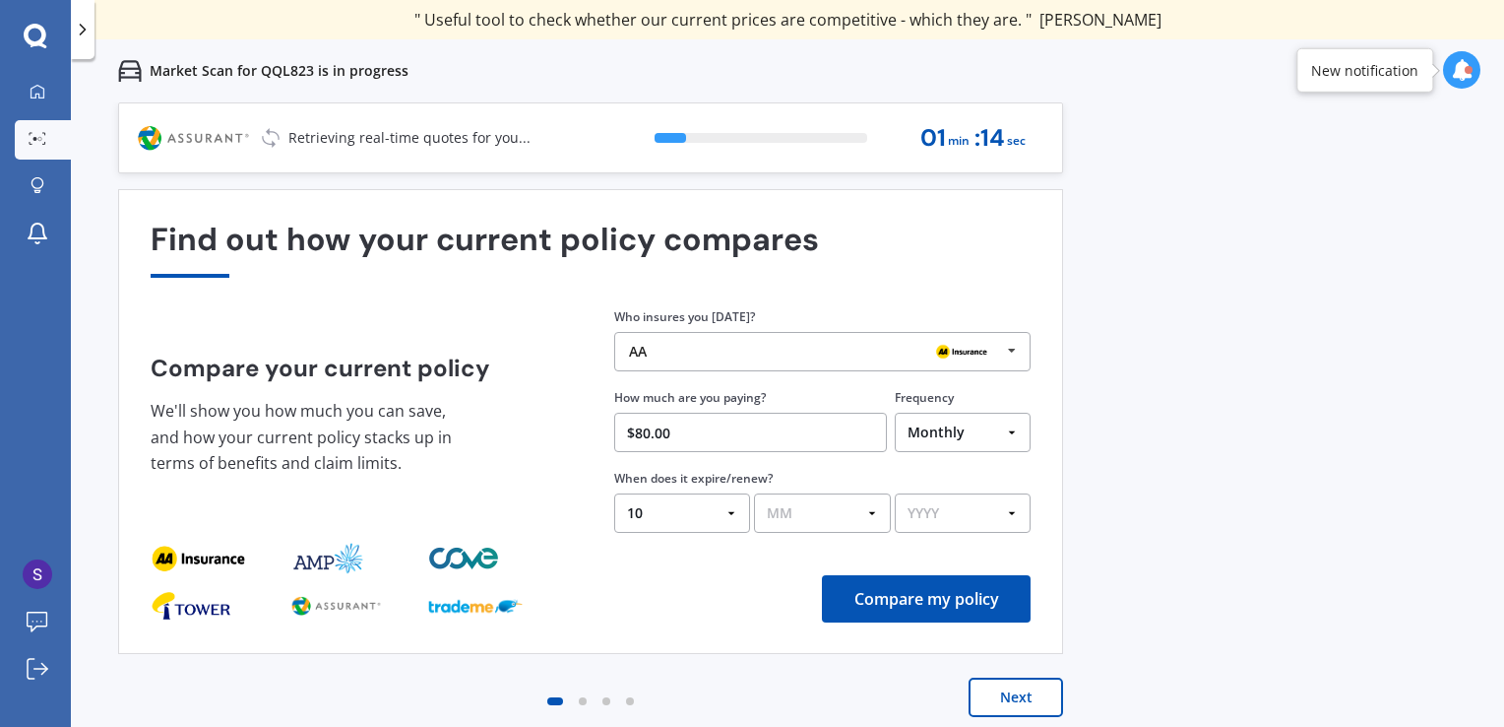
click at [849, 510] on select "MM 01 02 03 04 05 06 07 08 09 10 11 12" at bounding box center [822, 512] width 136 height 39
select select "08"
click at [754, 493] on select "MM 01 02 03 04 05 06 07 08 09 10 11 12" at bounding box center [822, 512] width 136 height 39
click at [971, 521] on select "YYYY 2026 2025 2024" at bounding box center [963, 512] width 136 height 39
select select "2025"
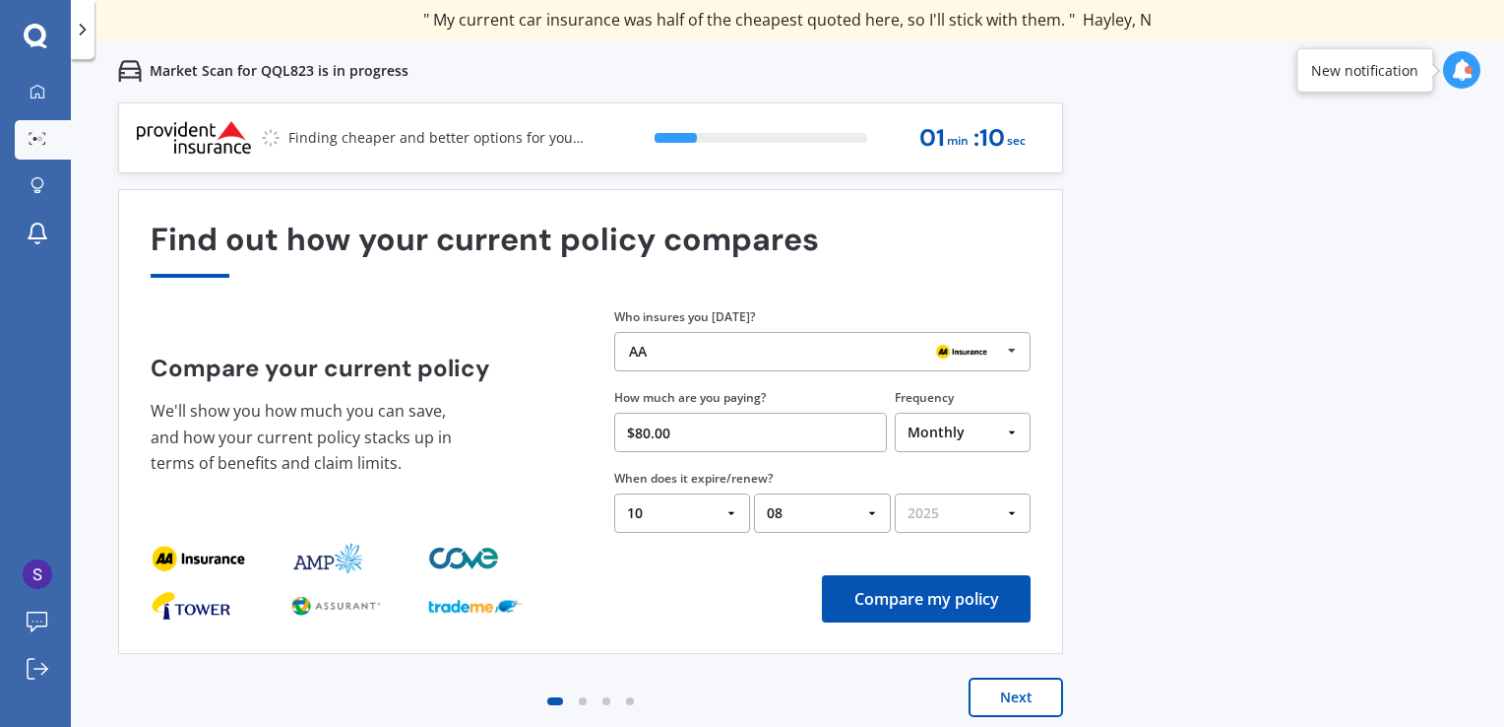
click at [895, 493] on select "YYYY 2026 2025 2024" at bounding box center [963, 512] width 136 height 39
click at [943, 596] on button "Compare my policy" at bounding box center [926, 598] width 209 height 47
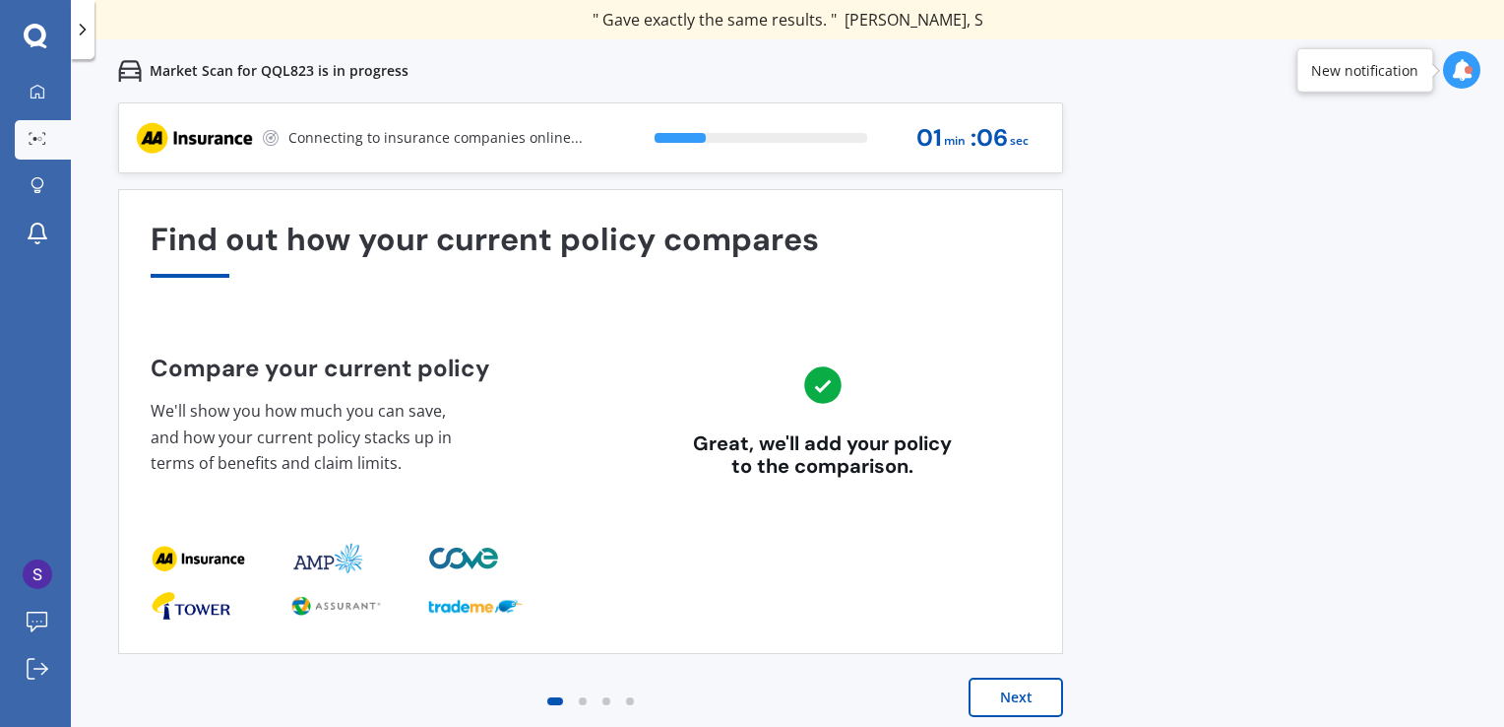
click at [1000, 688] on button "Next" at bounding box center [1016, 696] width 95 height 39
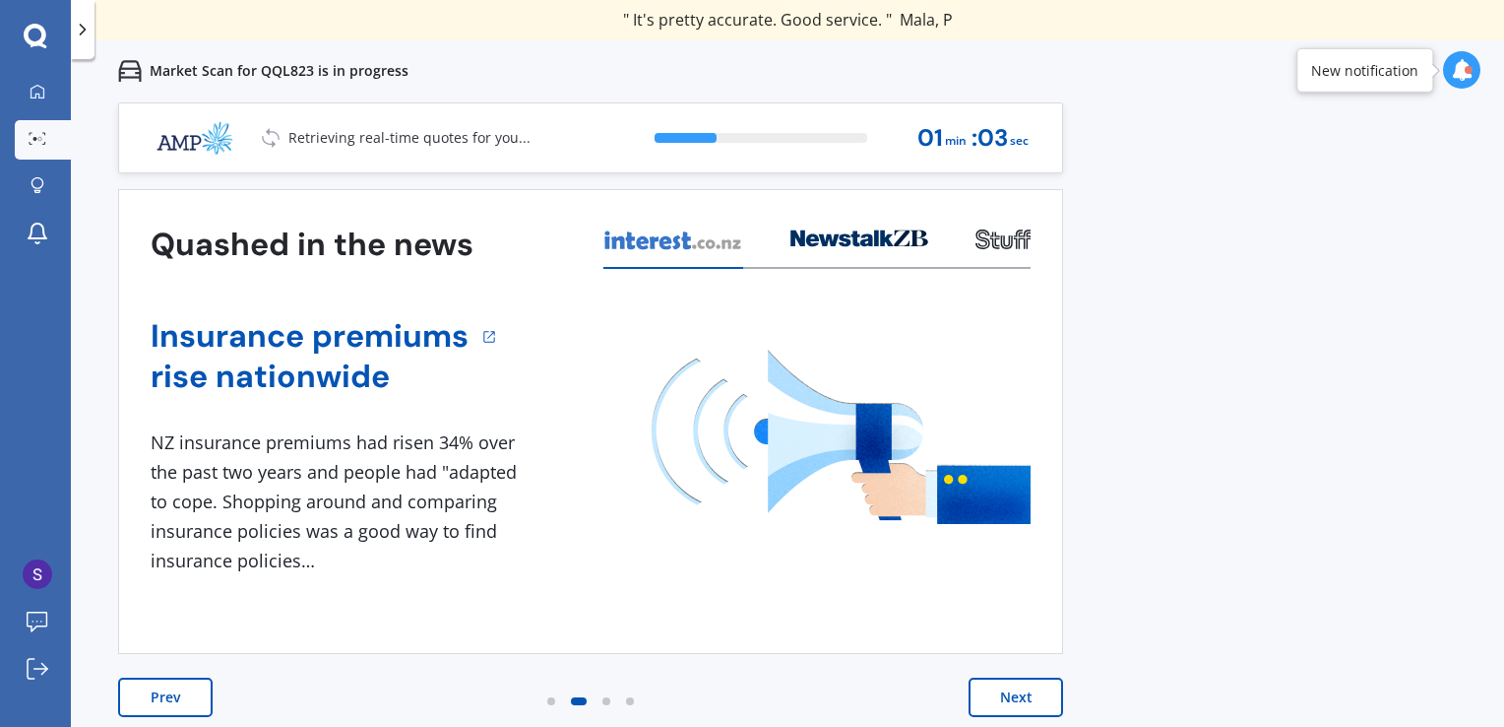
click at [1000, 688] on button "Next" at bounding box center [1016, 696] width 95 height 39
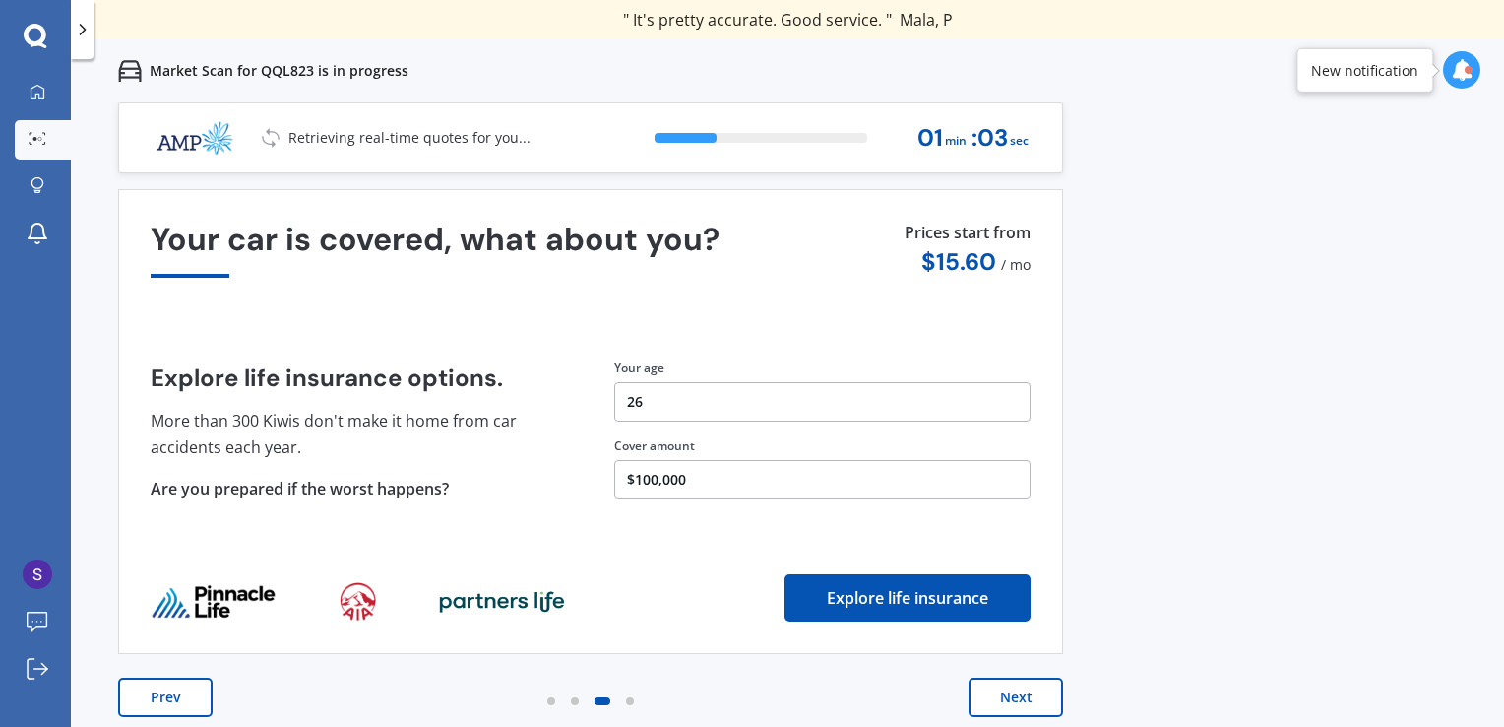
click at [1000, 688] on button "Next" at bounding box center [1016, 696] width 95 height 39
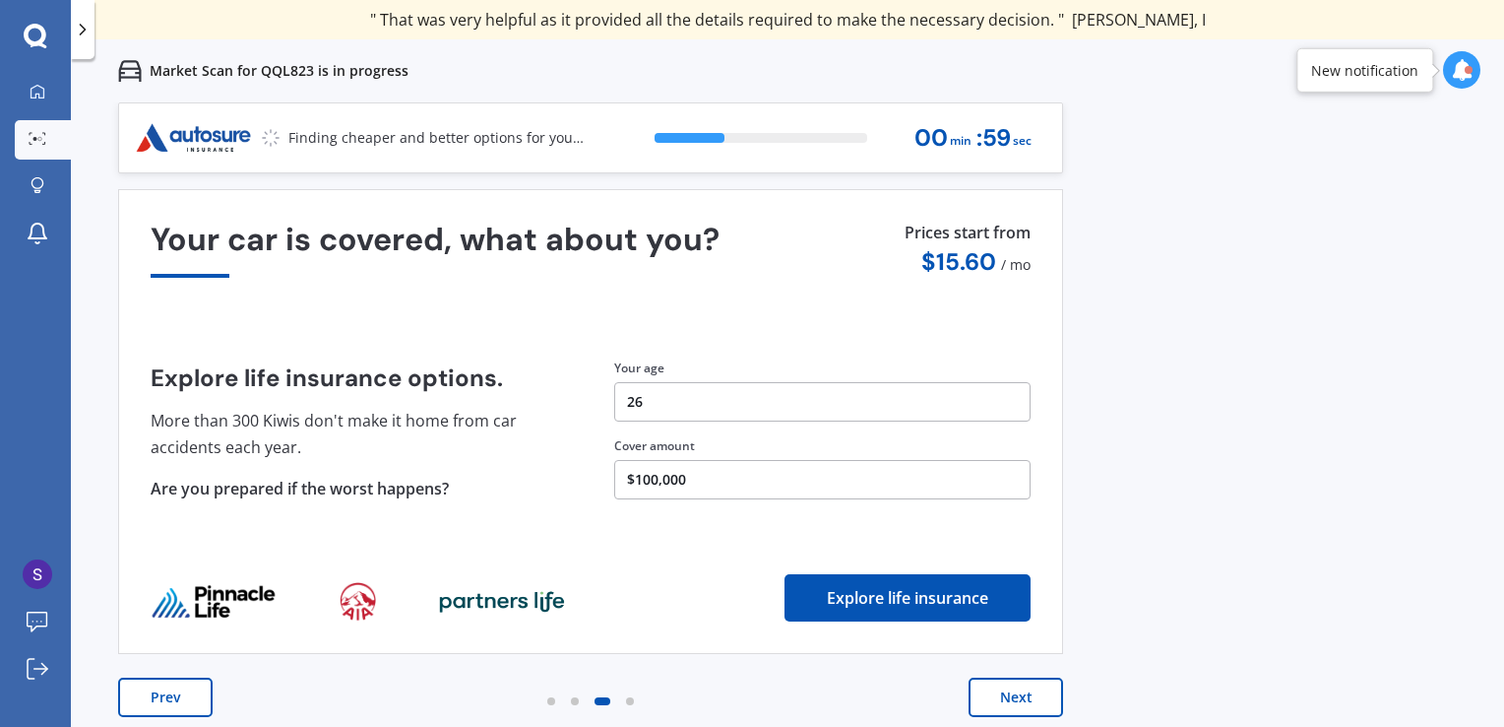
click at [1000, 688] on button "Next" at bounding box center [1016, 696] width 95 height 39
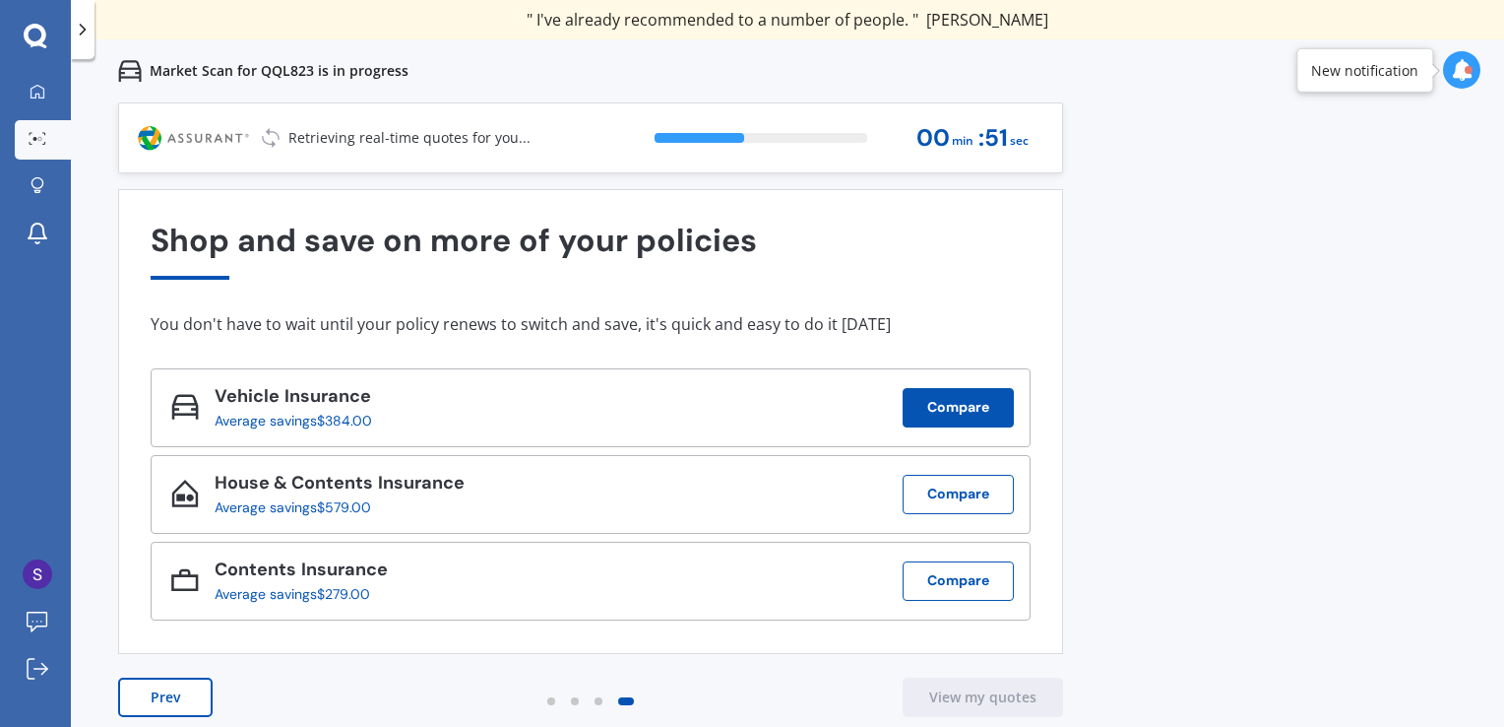
click at [924, 418] on button "Compare" at bounding box center [958, 407] width 111 height 39
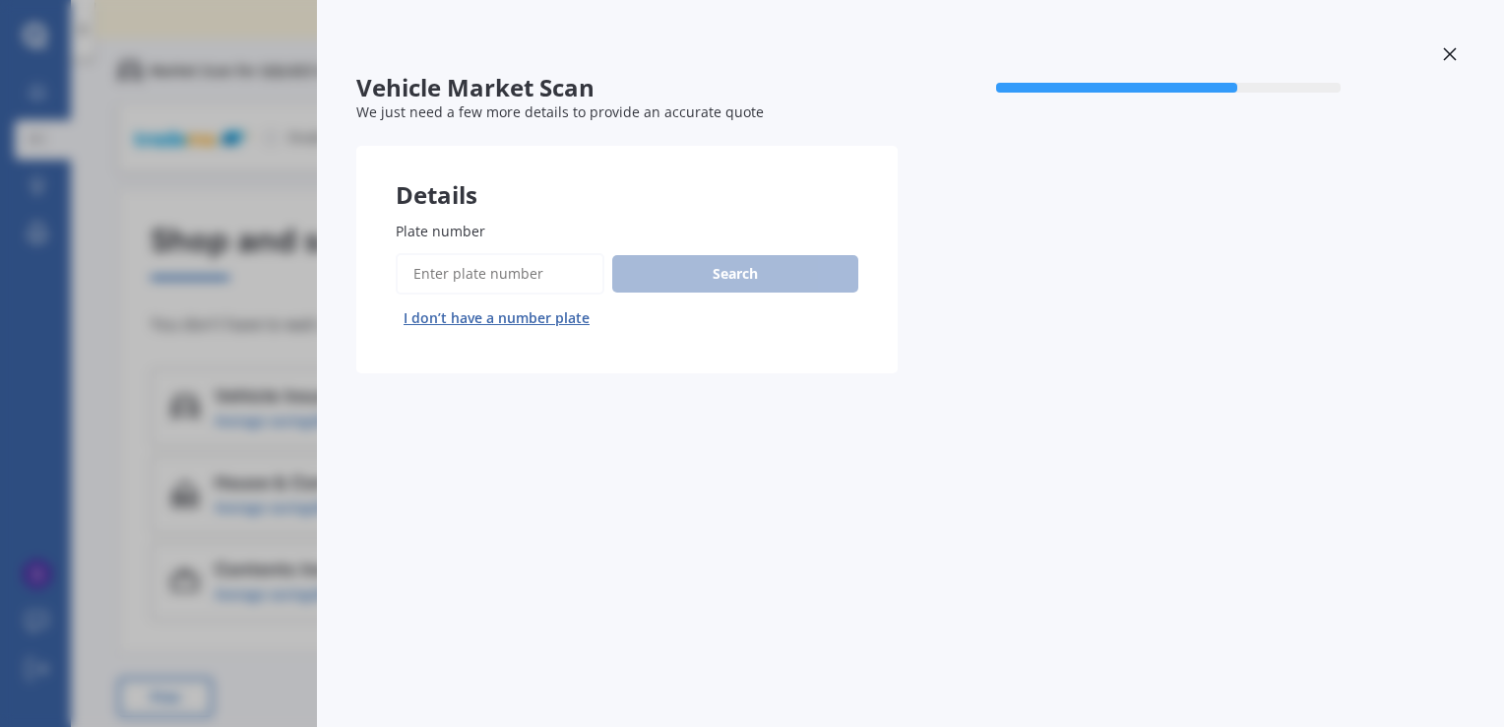
click at [1447, 56] on icon at bounding box center [1449, 53] width 13 height 13
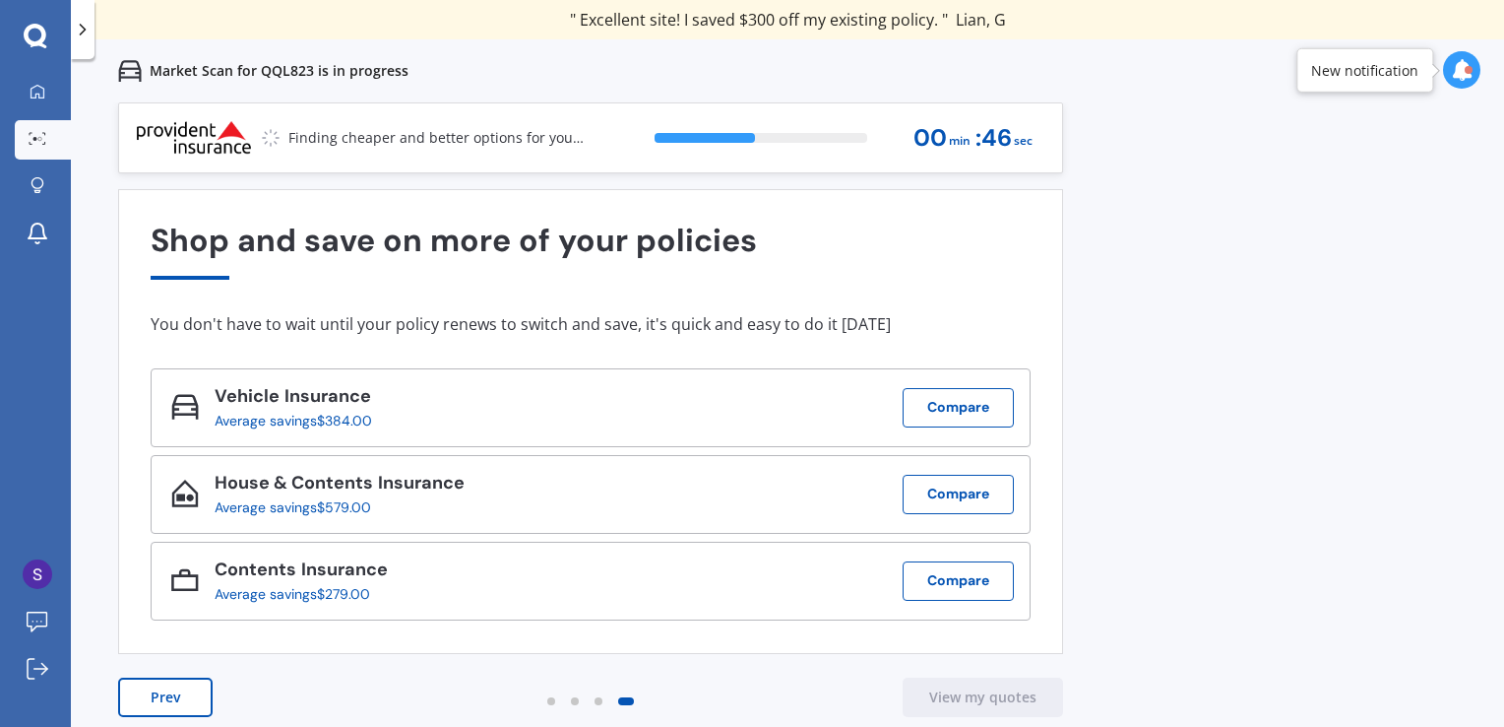
click at [193, 685] on button "Prev" at bounding box center [165, 696] width 95 height 39
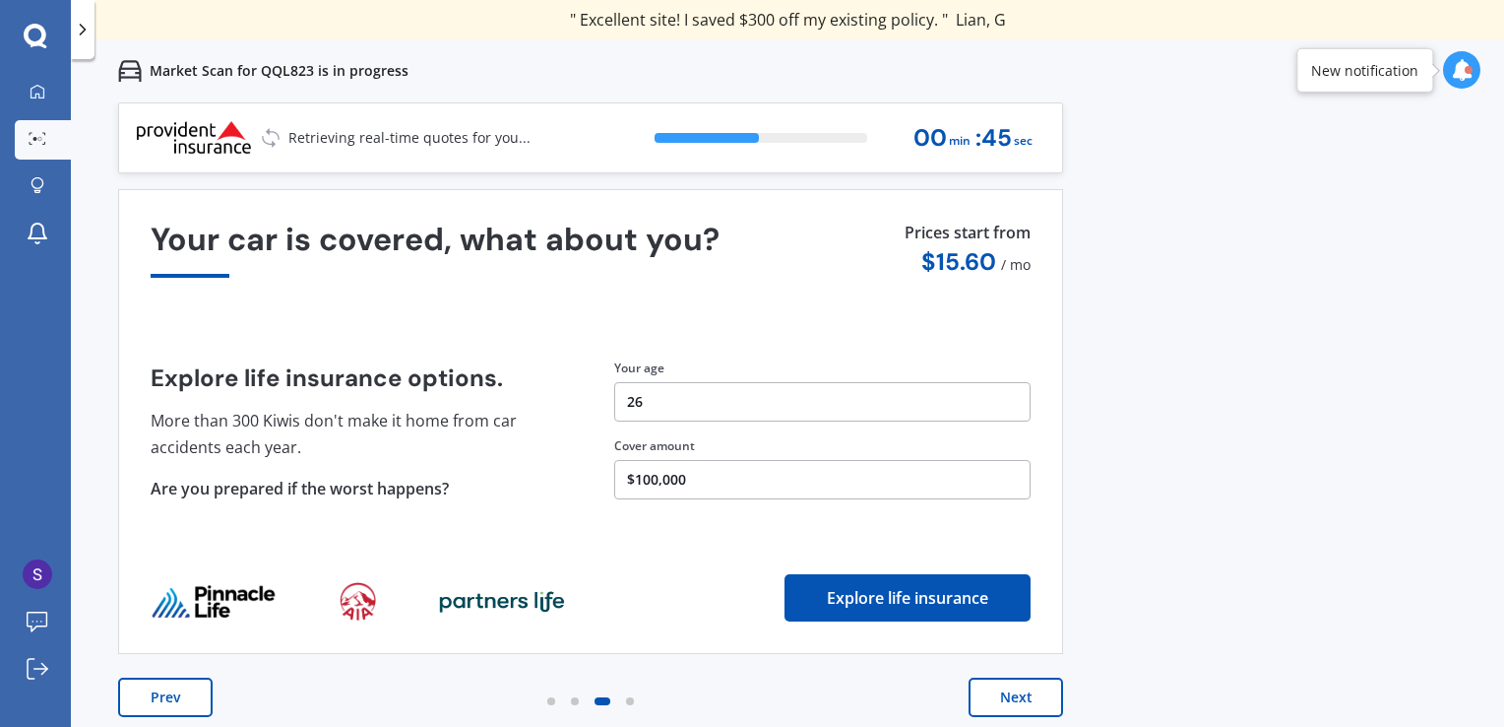
click at [193, 685] on button "Prev" at bounding box center [165, 696] width 95 height 39
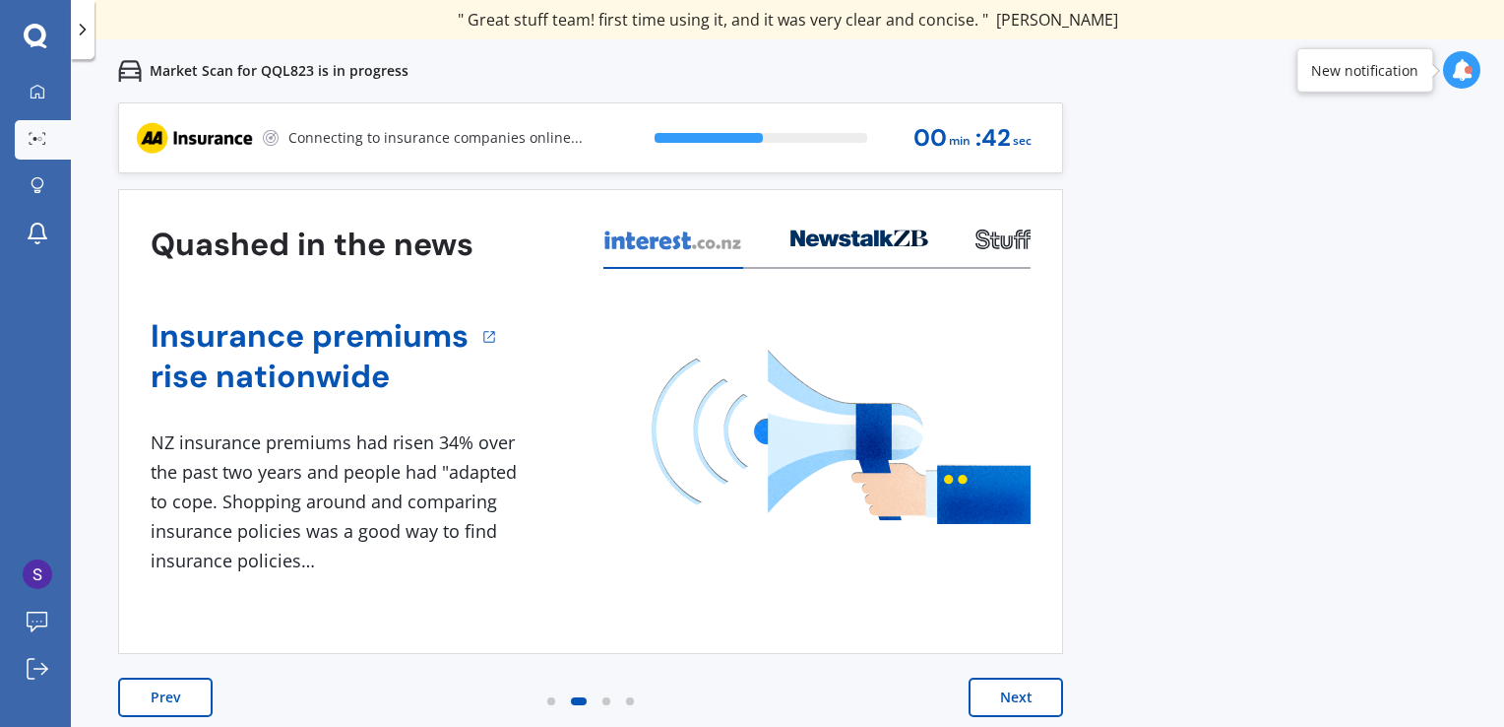
click at [193, 685] on button "Prev" at bounding box center [165, 696] width 95 height 39
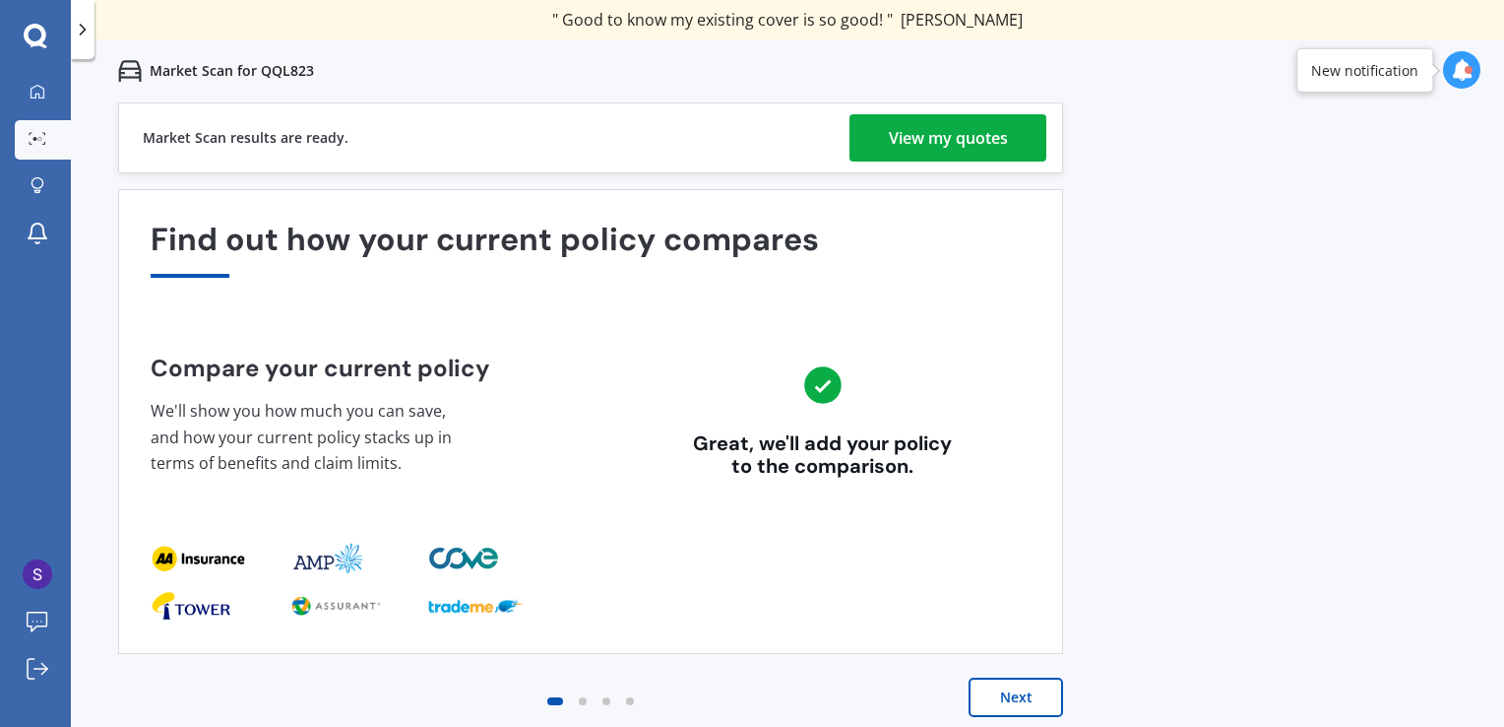
click at [919, 159] on div "View my quotes" at bounding box center [948, 137] width 119 height 47
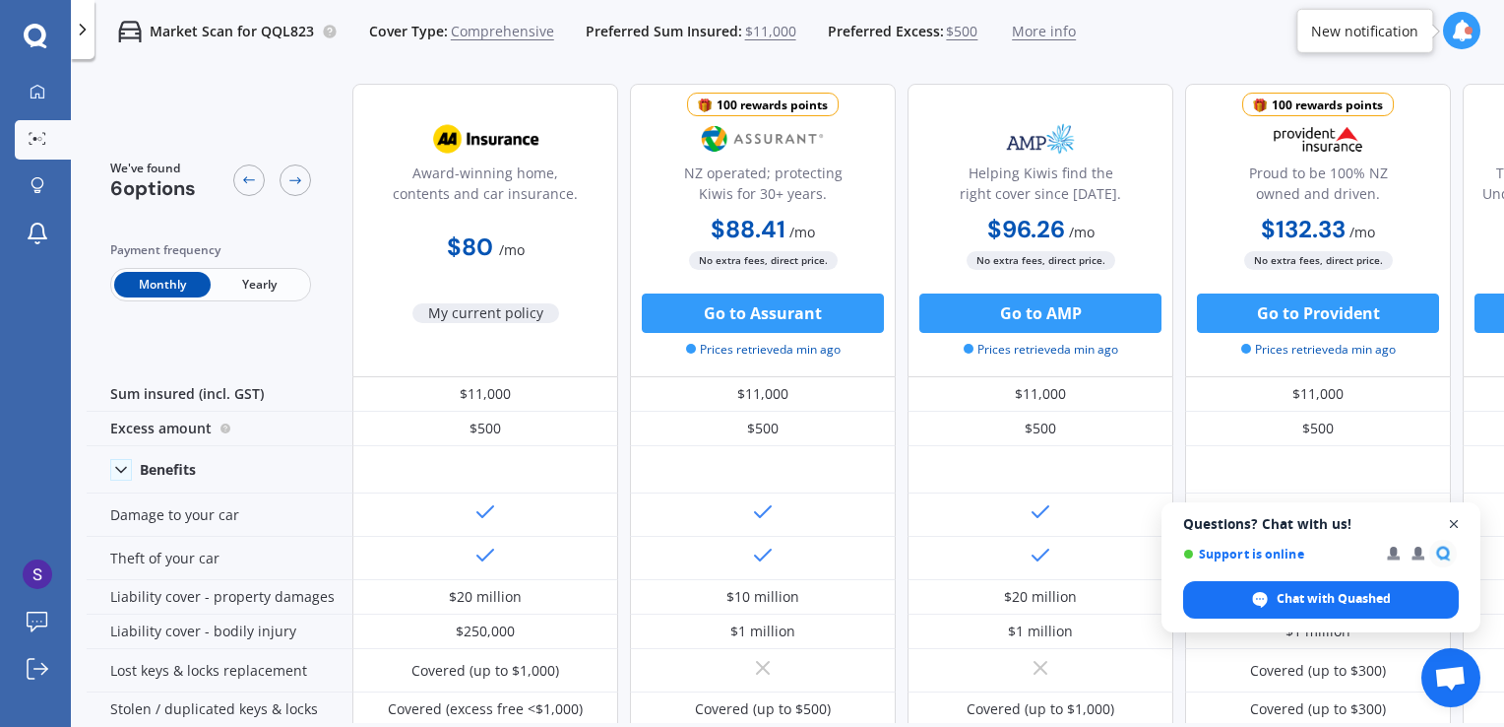
click at [1450, 528] on span "Open chat" at bounding box center [1454, 524] width 25 height 25
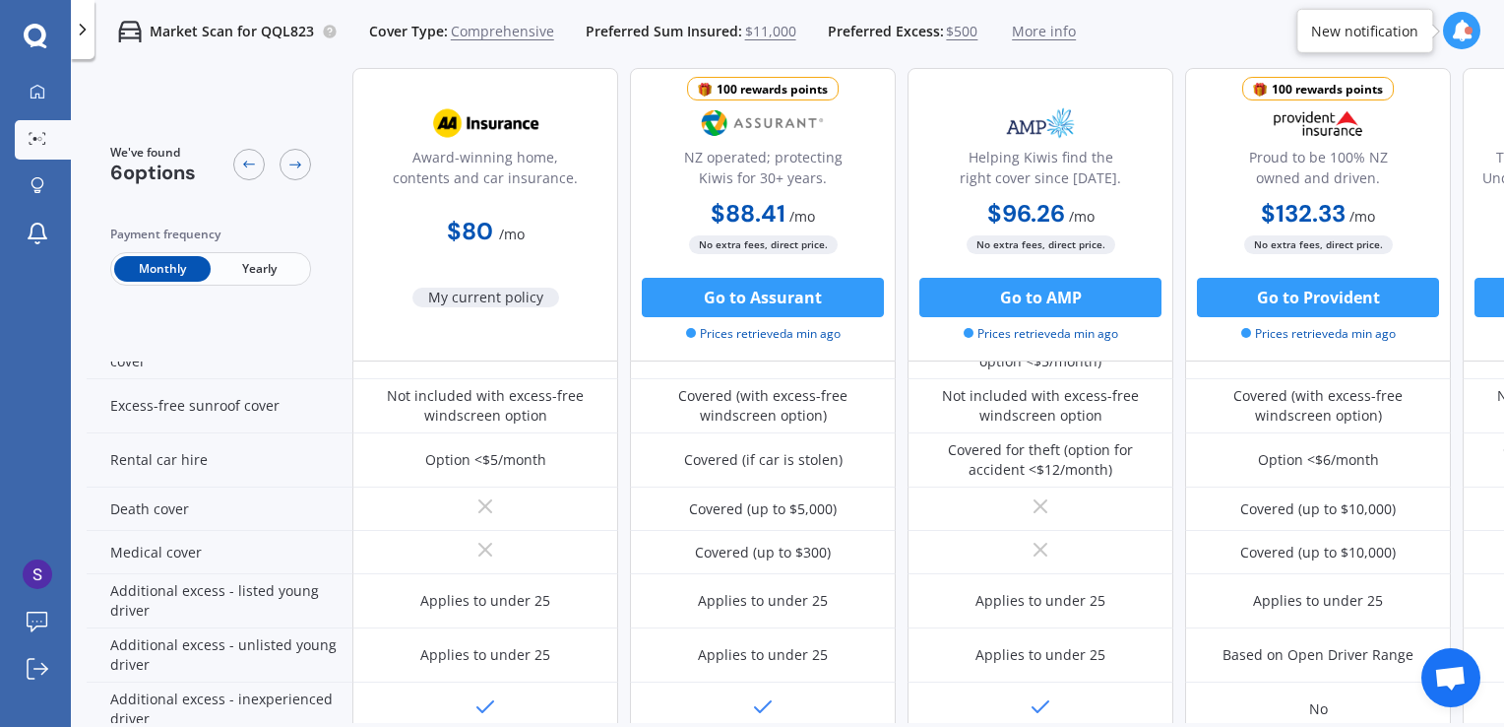
scroll to position [961, 0]
